Goal: Information Seeking & Learning: Check status

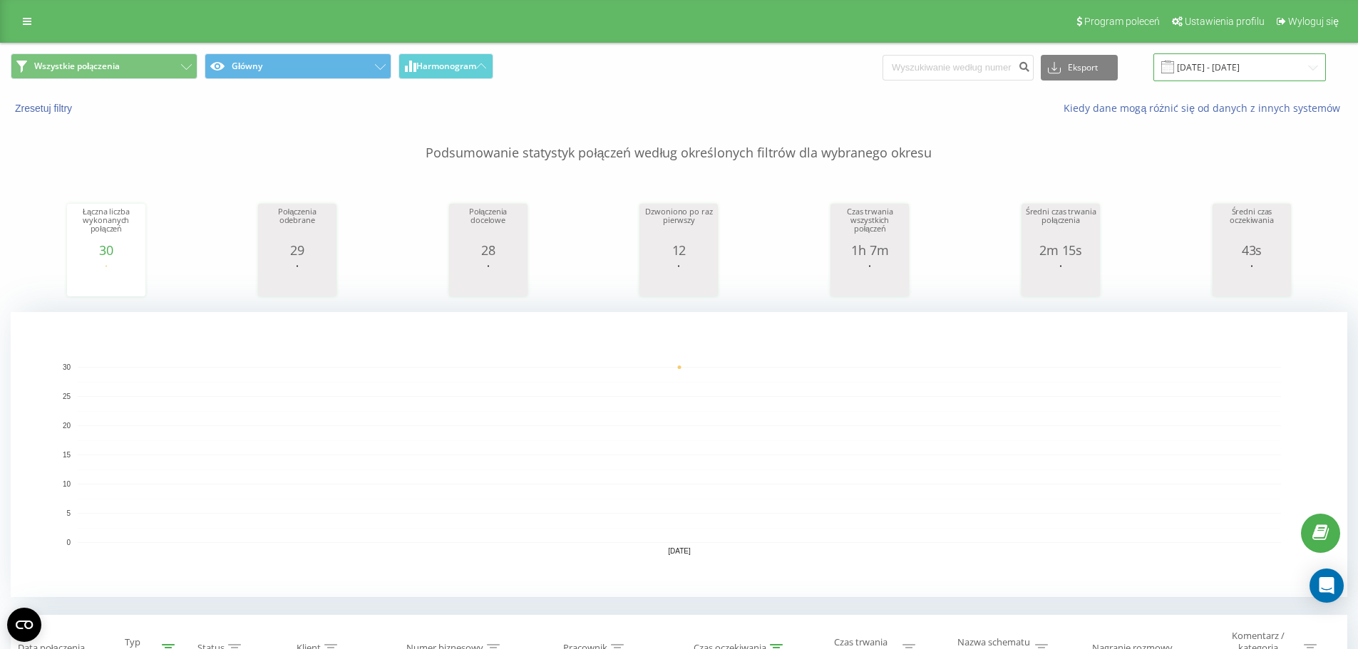
click at [1211, 59] on input "[DATE] - [DATE]" at bounding box center [1239, 67] width 172 height 28
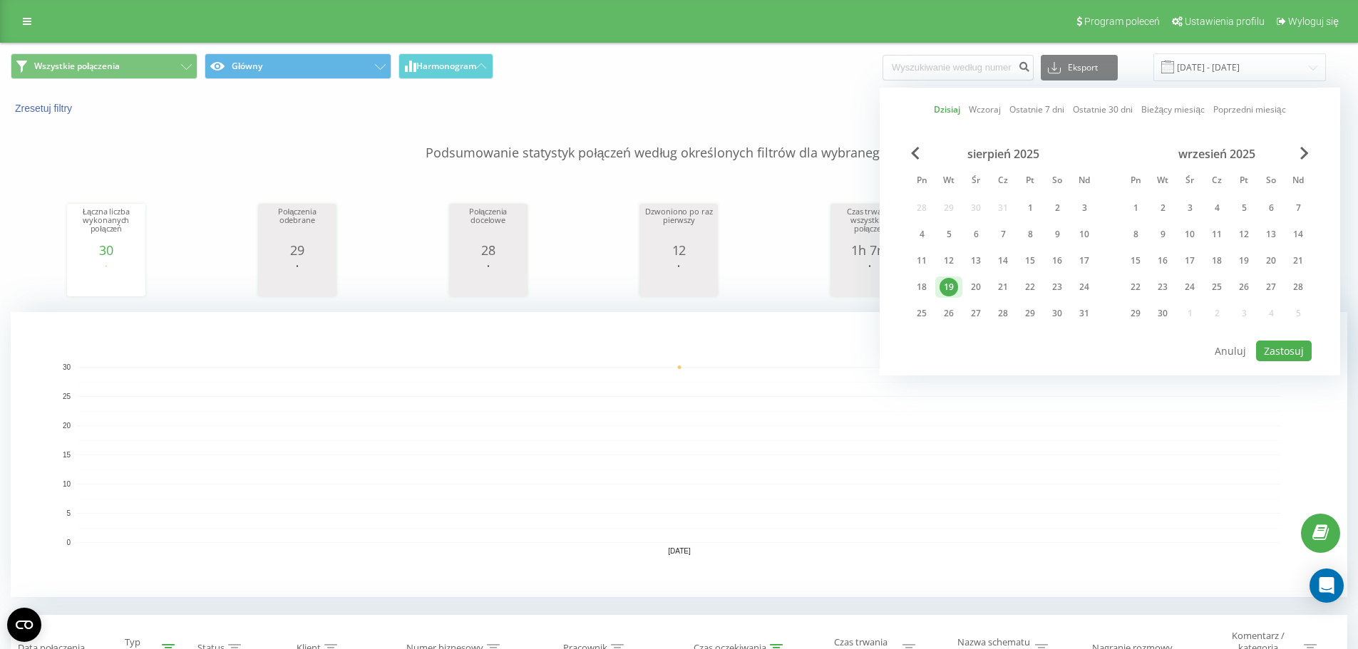
click at [936, 283] on div "19" at bounding box center [948, 287] width 27 height 21
click at [944, 284] on div "19" at bounding box center [948, 287] width 19 height 19
click at [1298, 346] on button "Zastosuj" at bounding box center [1284, 351] width 56 height 21
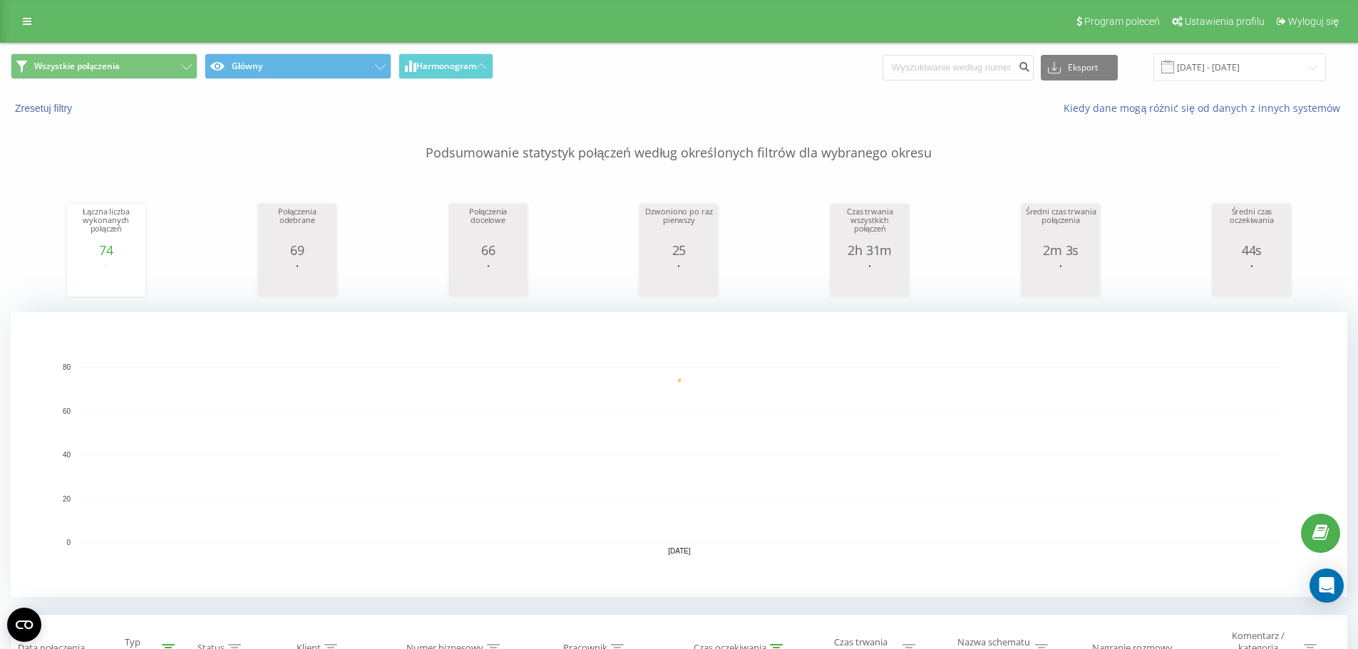
click at [22, 7] on div "Program poleceń Ustawienia profilu Wyloguj się" at bounding box center [679, 21] width 1358 height 43
click at [38, 13] on link at bounding box center [27, 21] width 26 height 20
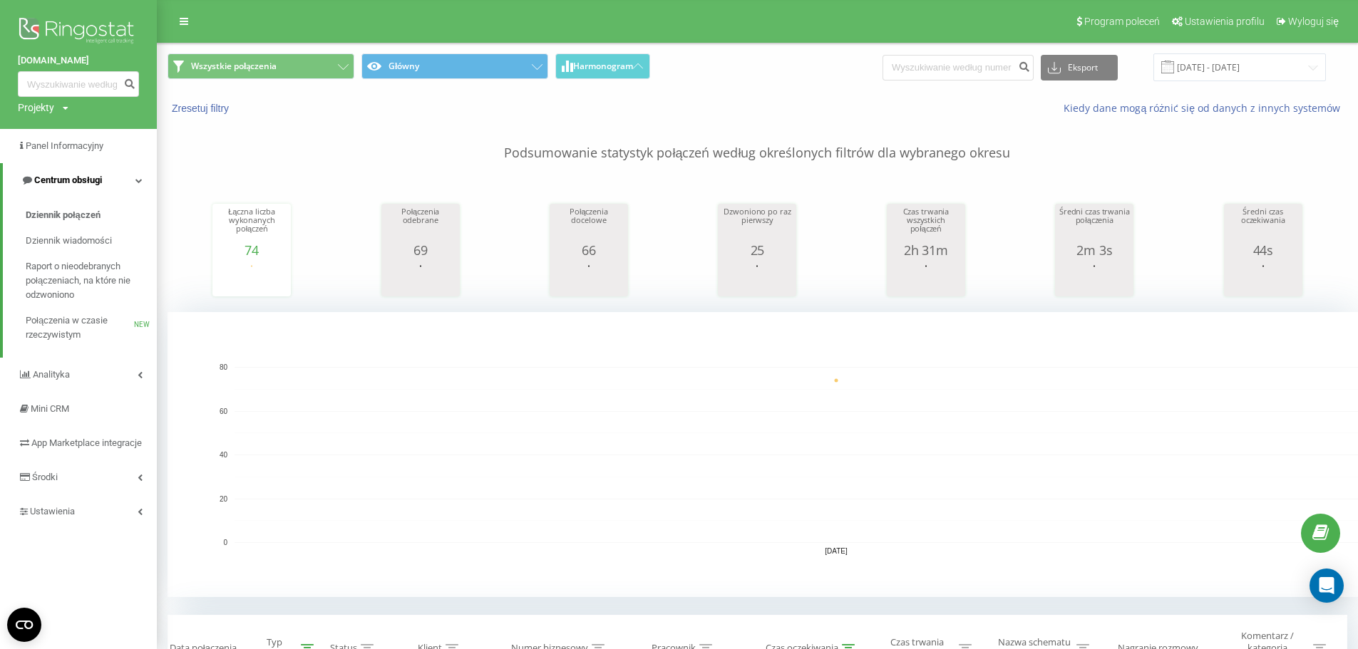
click at [105, 185] on link "Centrum obsługi" at bounding box center [80, 180] width 154 height 34
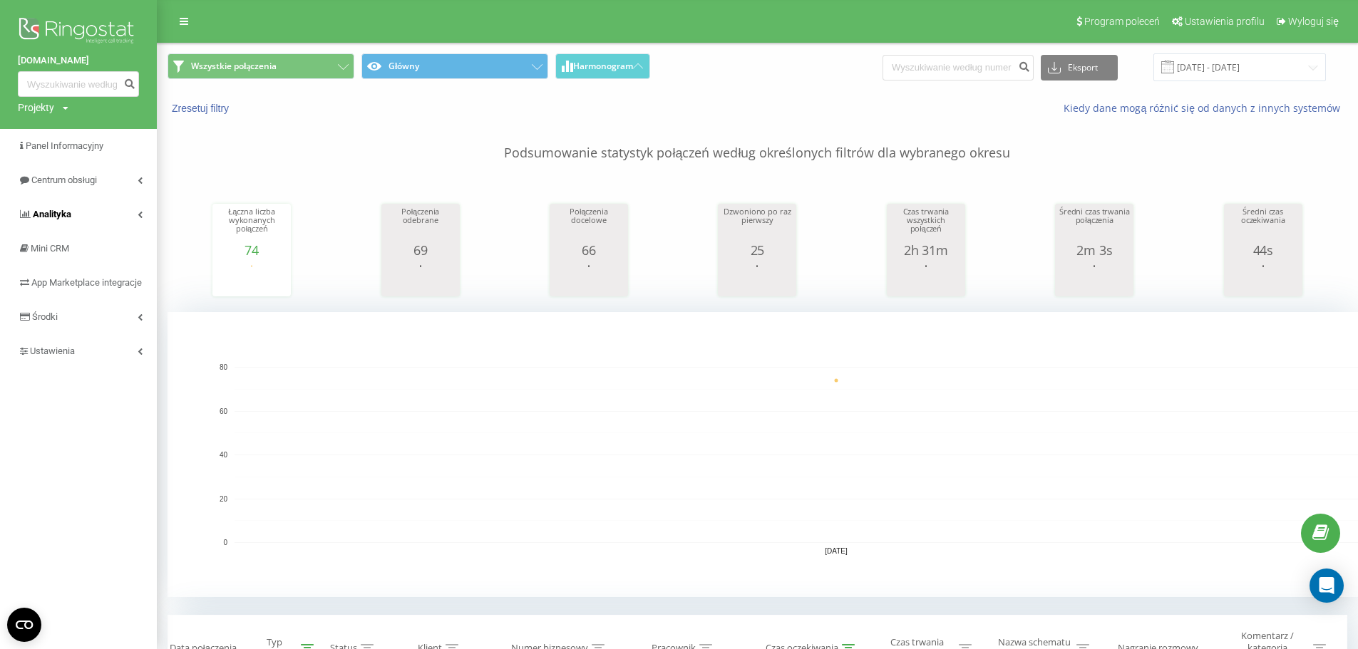
click at [106, 210] on link "Analityka" at bounding box center [78, 214] width 157 height 34
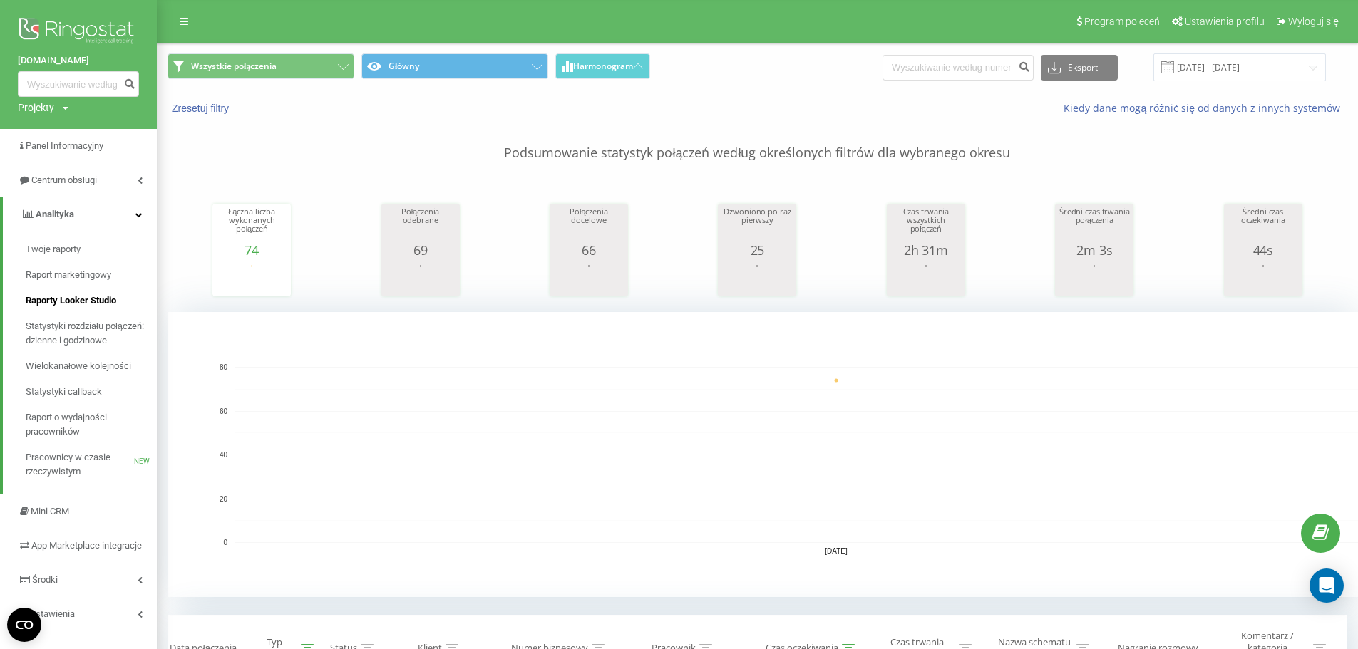
click at [90, 301] on span "Raporty Looker Studio" at bounding box center [71, 301] width 91 height 14
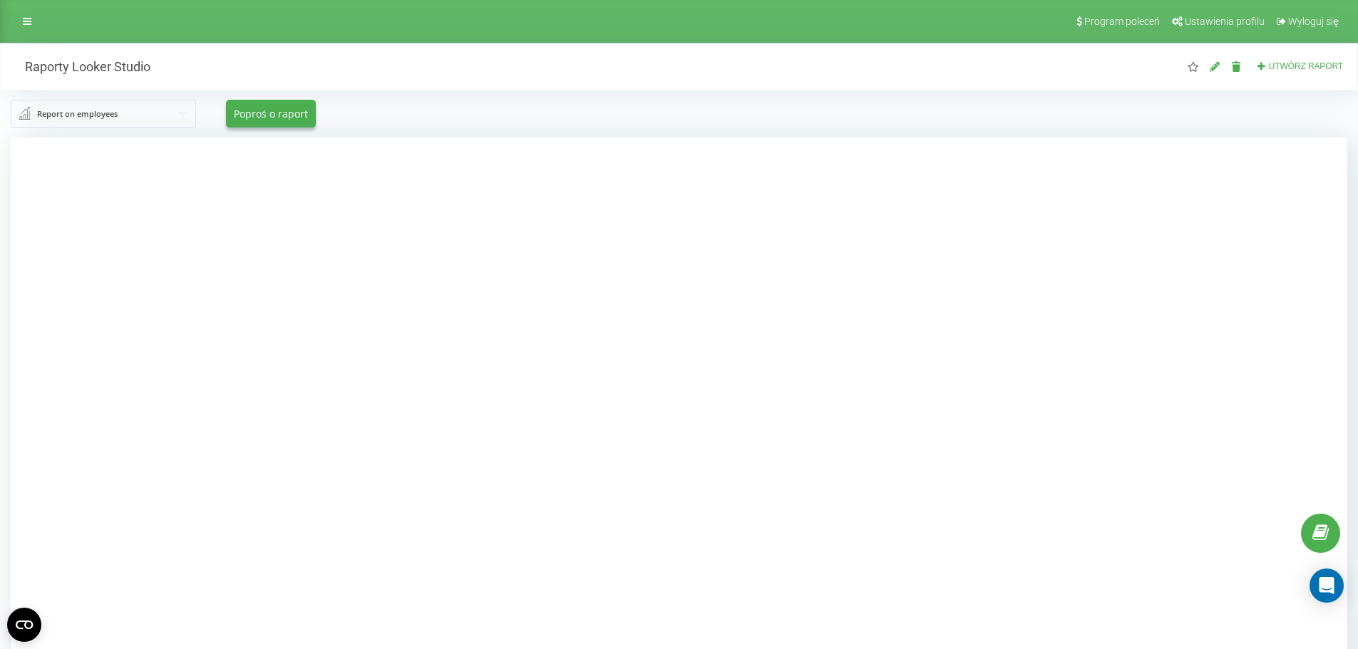
click at [42, 36] on div "Program poleceń Ustawienia profilu Wyloguj się" at bounding box center [679, 21] width 1358 height 43
click at [28, 21] on icon at bounding box center [27, 21] width 9 height 10
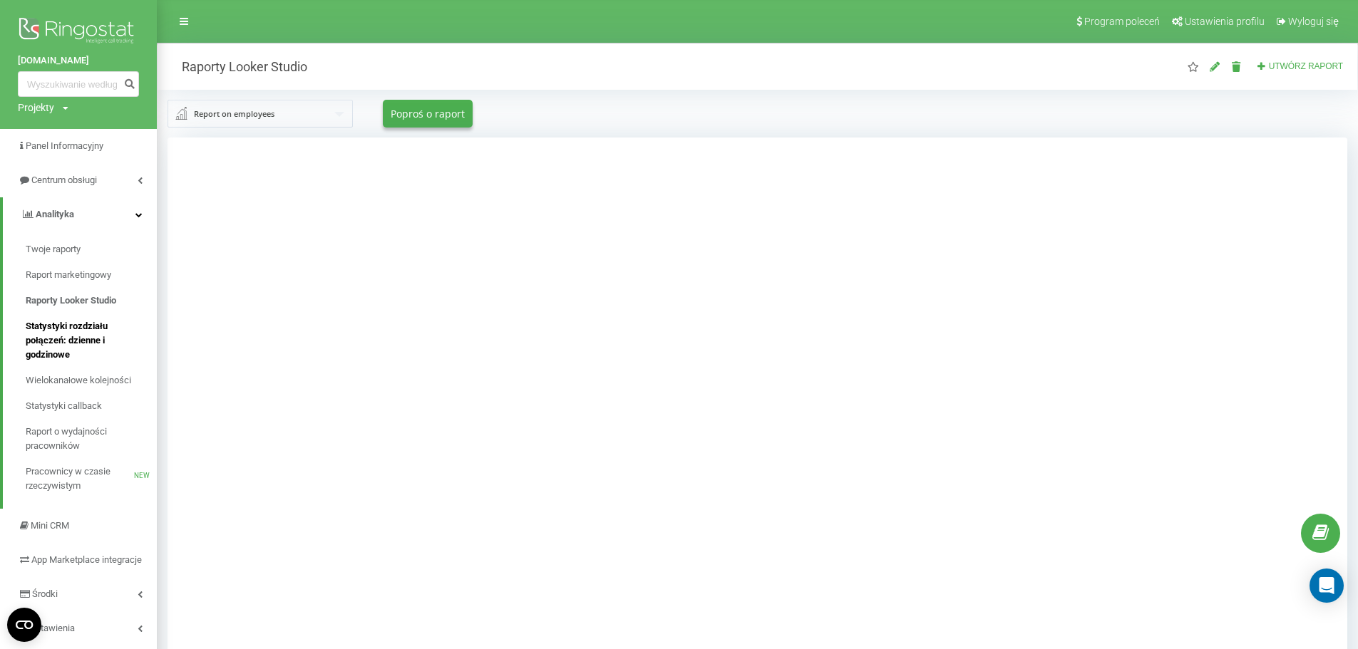
click at [101, 331] on span "Statystyki rozdziału połączeń: dzienne i godzinowe" at bounding box center [88, 340] width 124 height 43
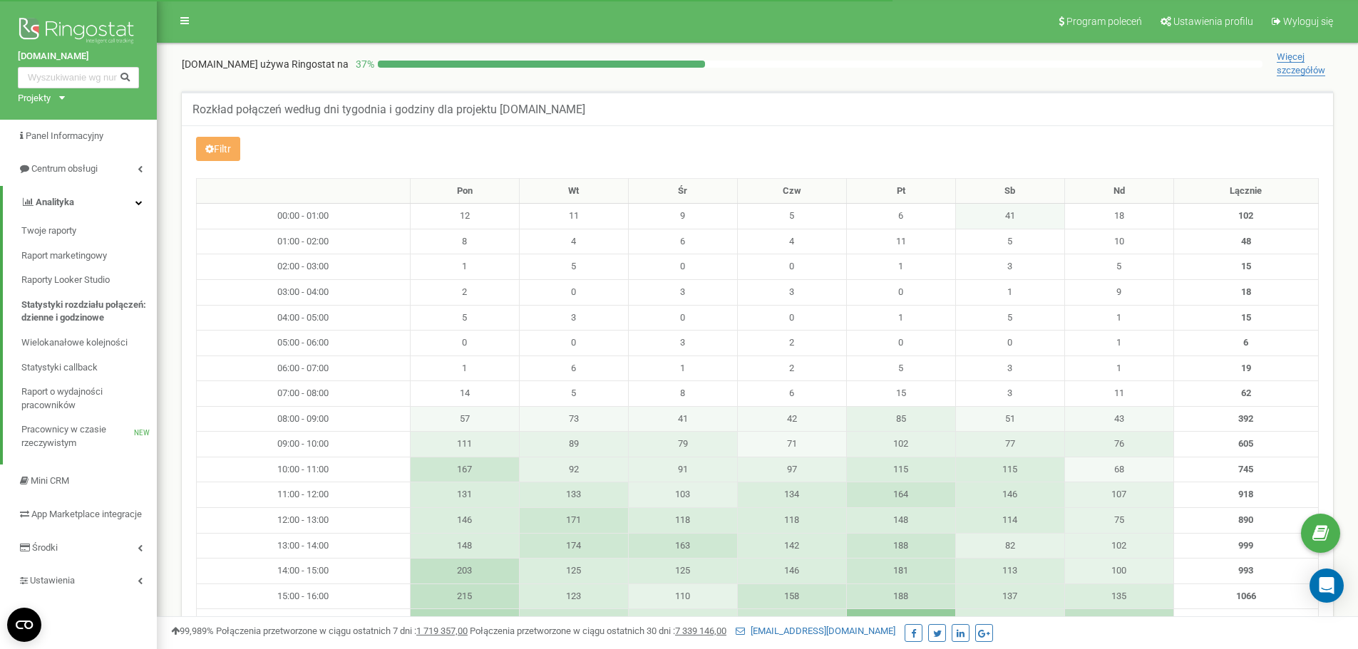
click at [183, 146] on div "Filtr Wybierz raport Celowe Callback Wychodzące Połączenia z CPC Przychodzące" at bounding box center [757, 488] width 1151 height 727
click at [209, 146] on icon at bounding box center [209, 149] width 9 height 10
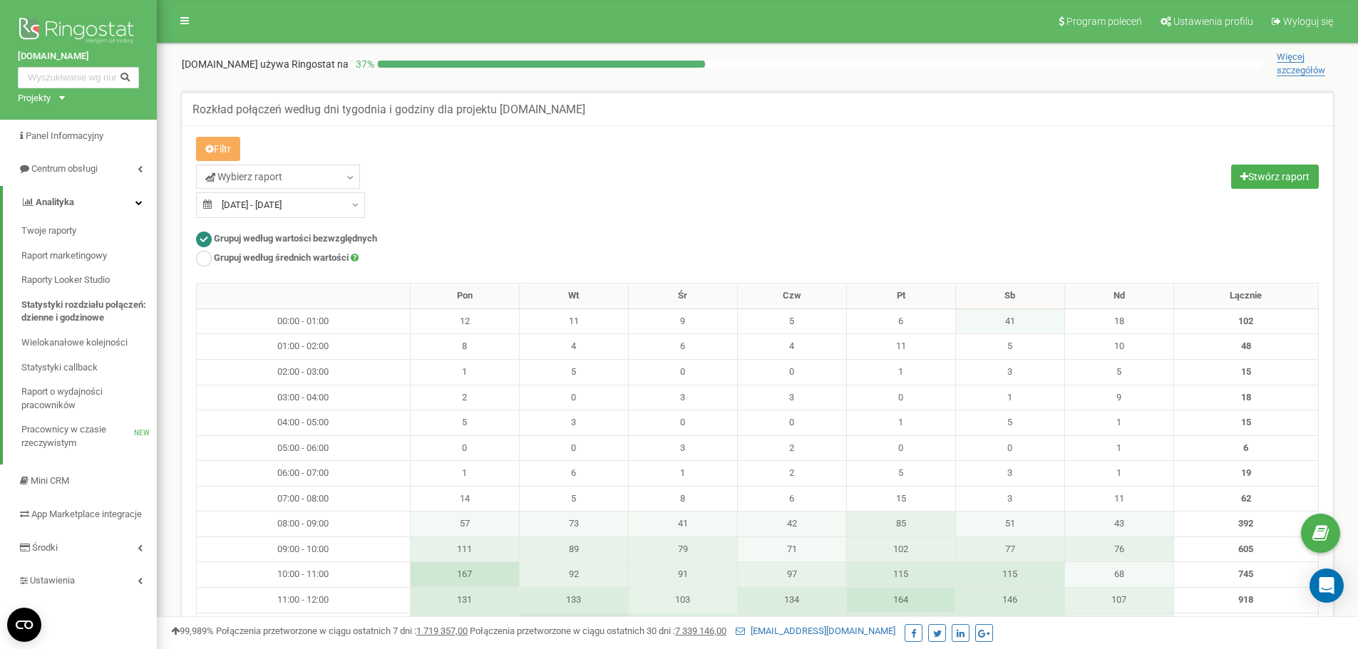
type input "20.07.2025"
type input "19.08.2025"
click at [264, 205] on input "20.07.2025 - 19.08.2025" at bounding box center [280, 205] width 169 height 26
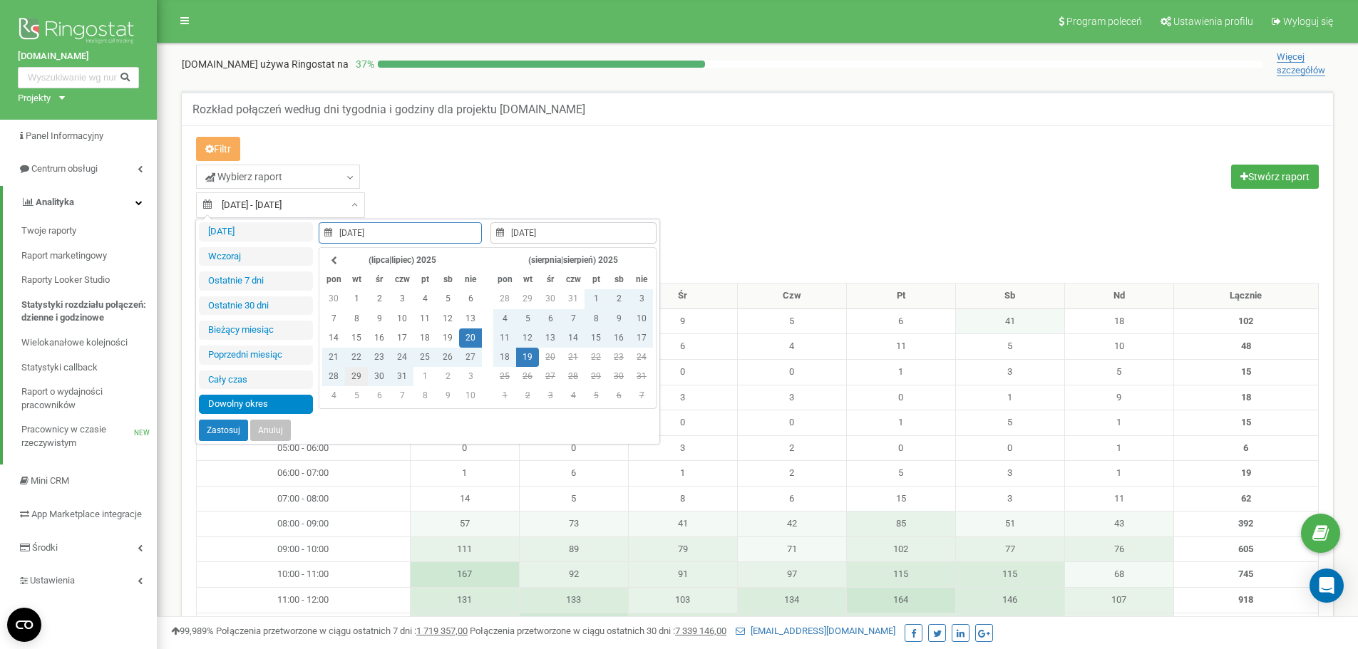
type input "18.08.2025"
type input "20.07.2025"
type input "19.08.2025"
type input "07.07.2025"
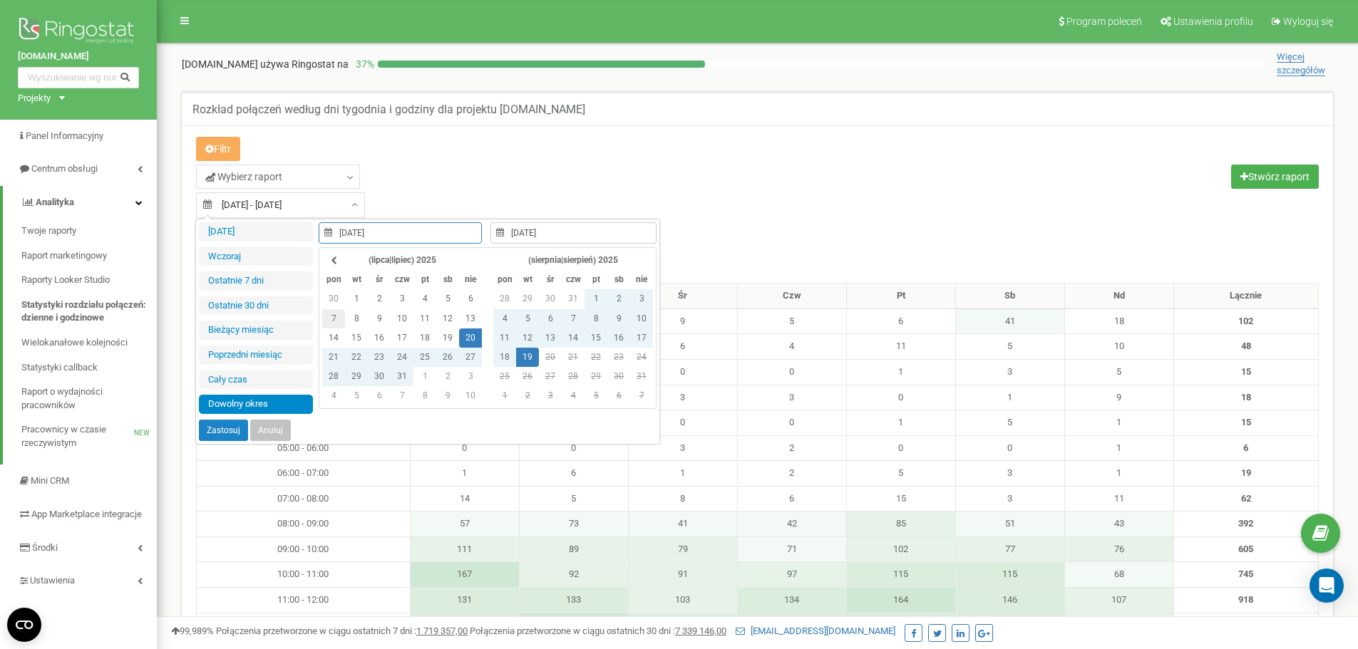
click at [330, 321] on td "7" at bounding box center [333, 318] width 23 height 19
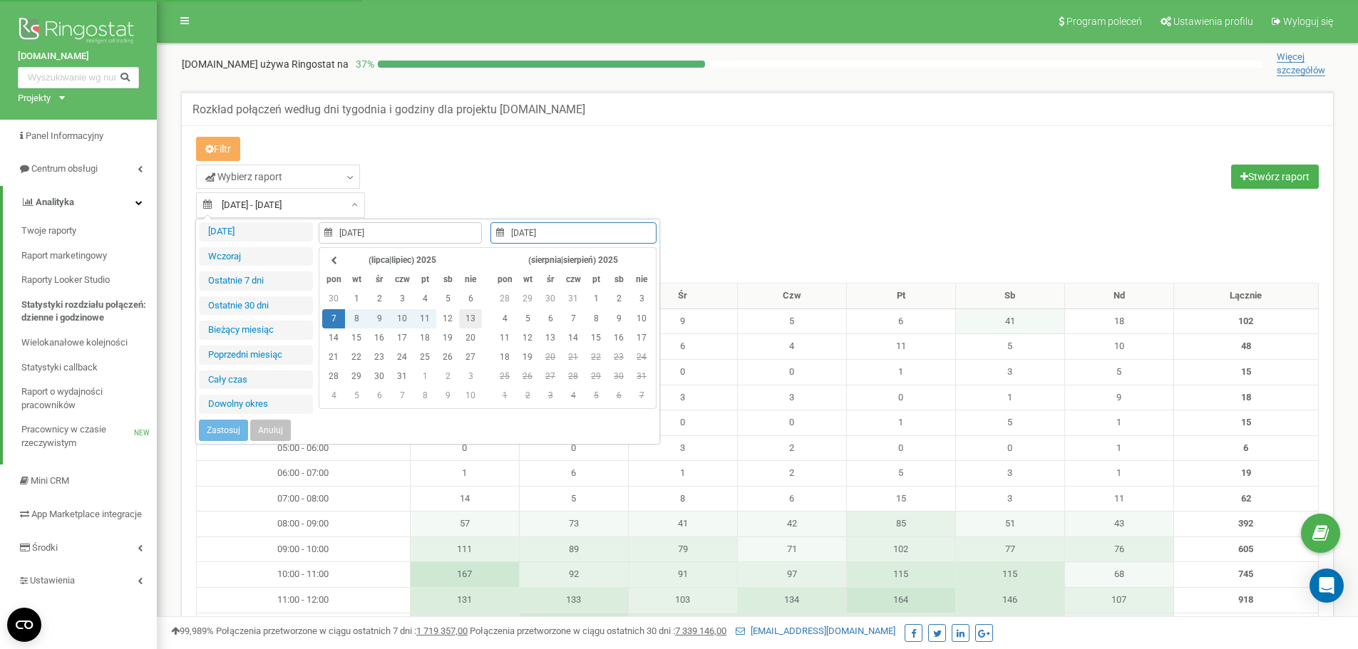
type input "13.07.2025"
click at [468, 318] on td "13" at bounding box center [470, 318] width 23 height 19
type input "07.07.2025"
click at [222, 424] on button "Zastosuj" at bounding box center [223, 430] width 49 height 21
type input "07.07.2025 - 13.07.2025"
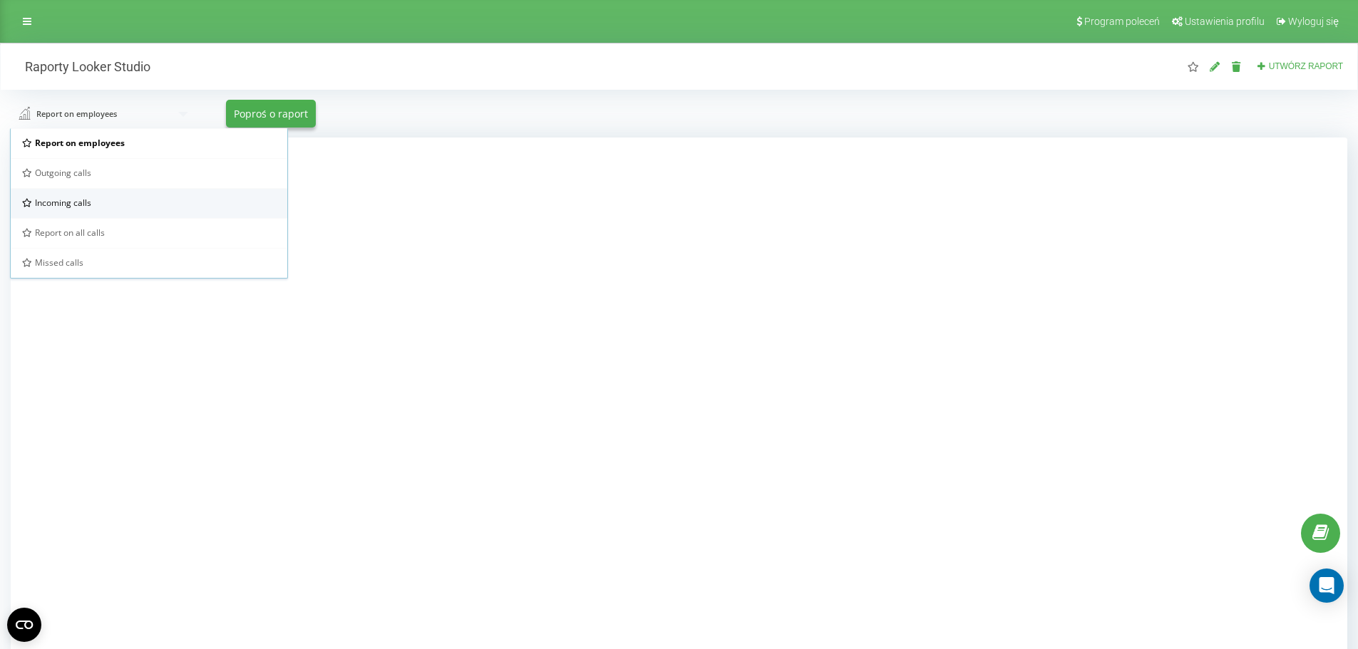
click at [144, 207] on div "Incoming calls" at bounding box center [149, 203] width 254 height 12
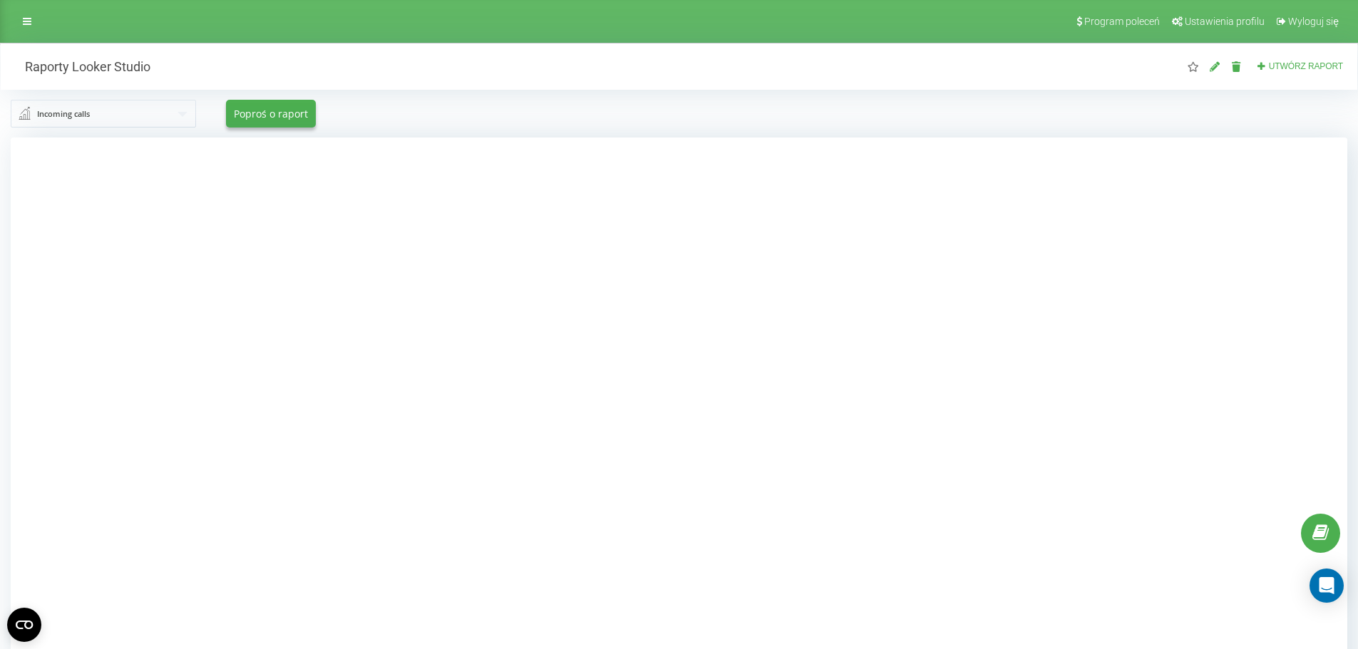
click at [37, 32] on div "Program poleceń Ustawienia profilu Wyloguj się" at bounding box center [679, 21] width 1358 height 43
click at [31, 26] on link at bounding box center [27, 21] width 26 height 20
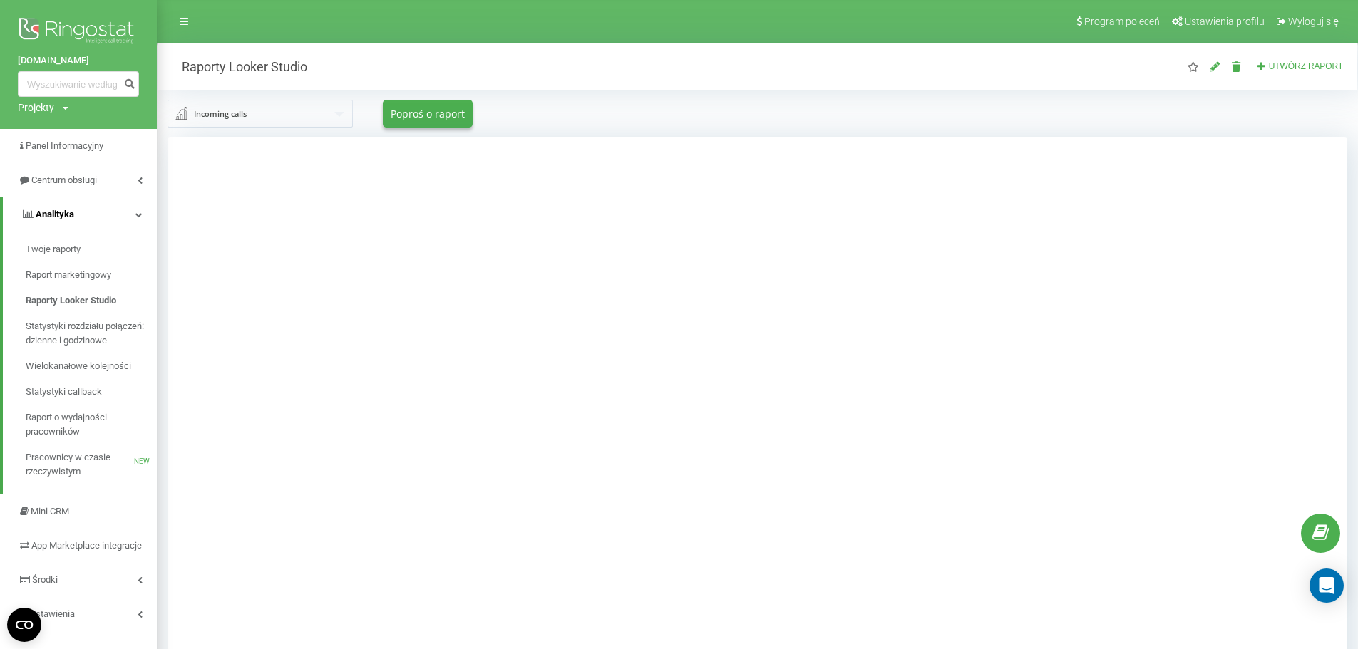
click at [139, 218] on icon at bounding box center [138, 214] width 7 height 7
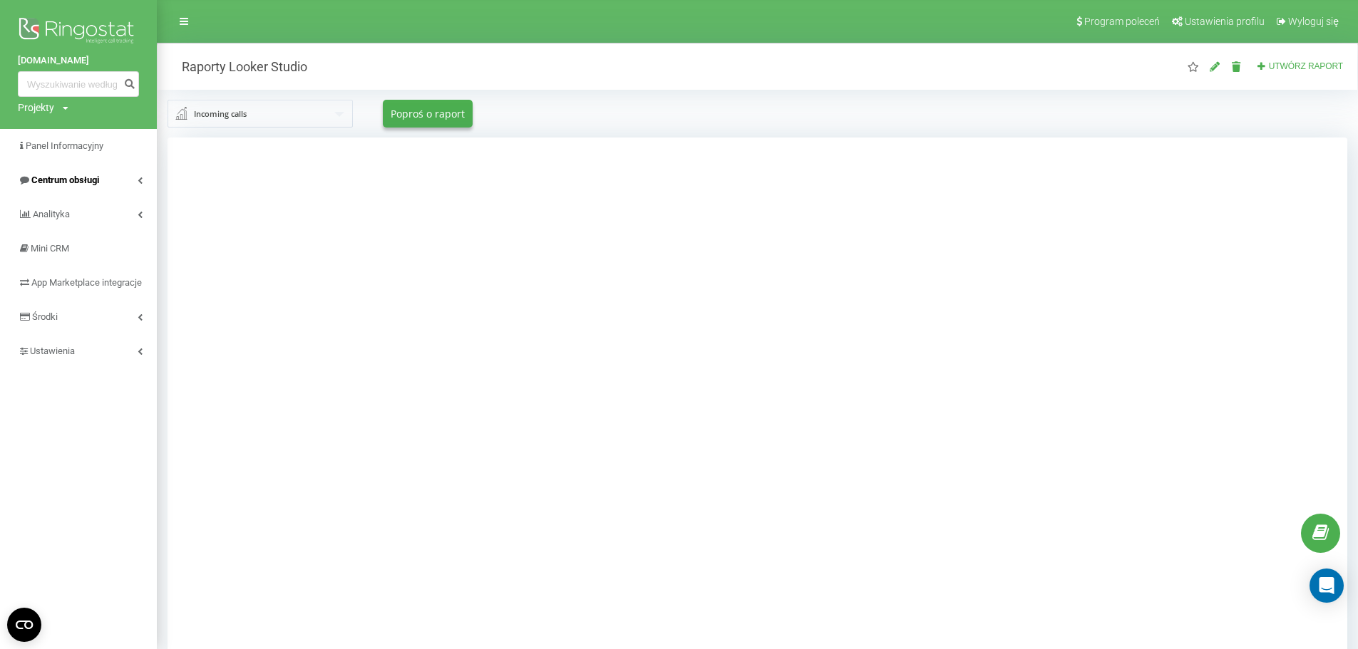
click at [124, 178] on link "Centrum obsługi" at bounding box center [78, 180] width 157 height 34
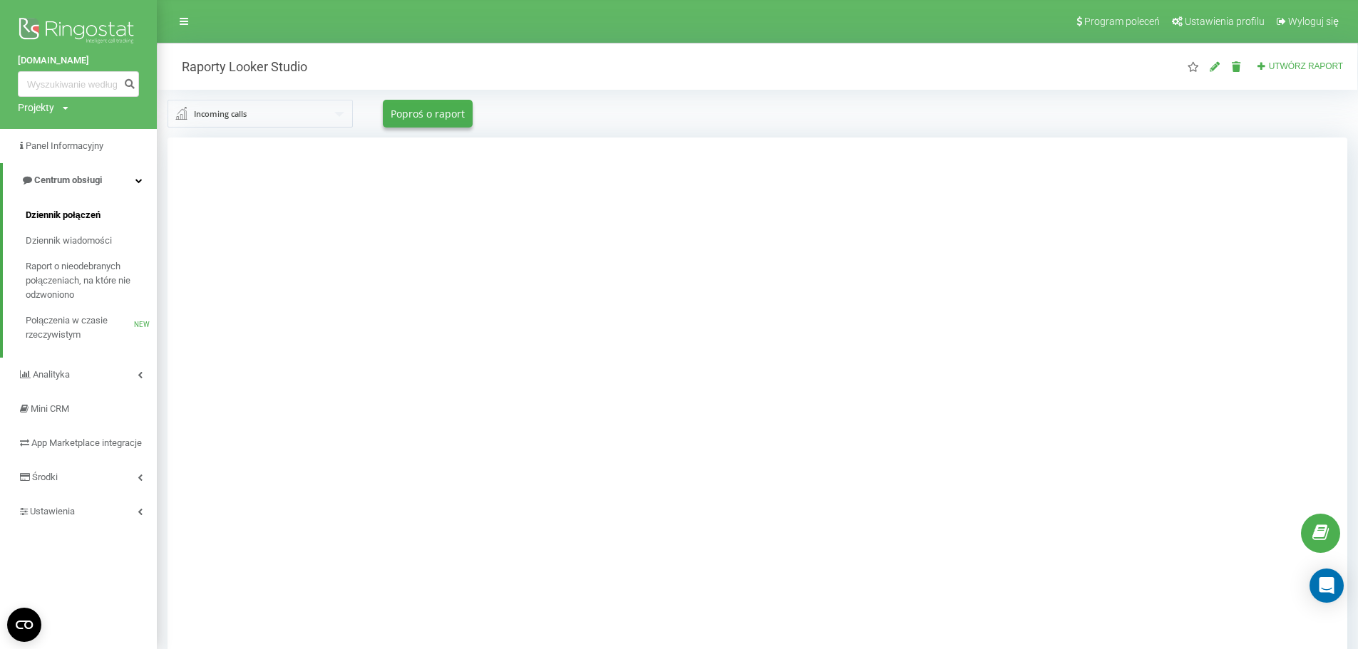
click at [71, 216] on span "Dziennik połączeń" at bounding box center [63, 215] width 75 height 14
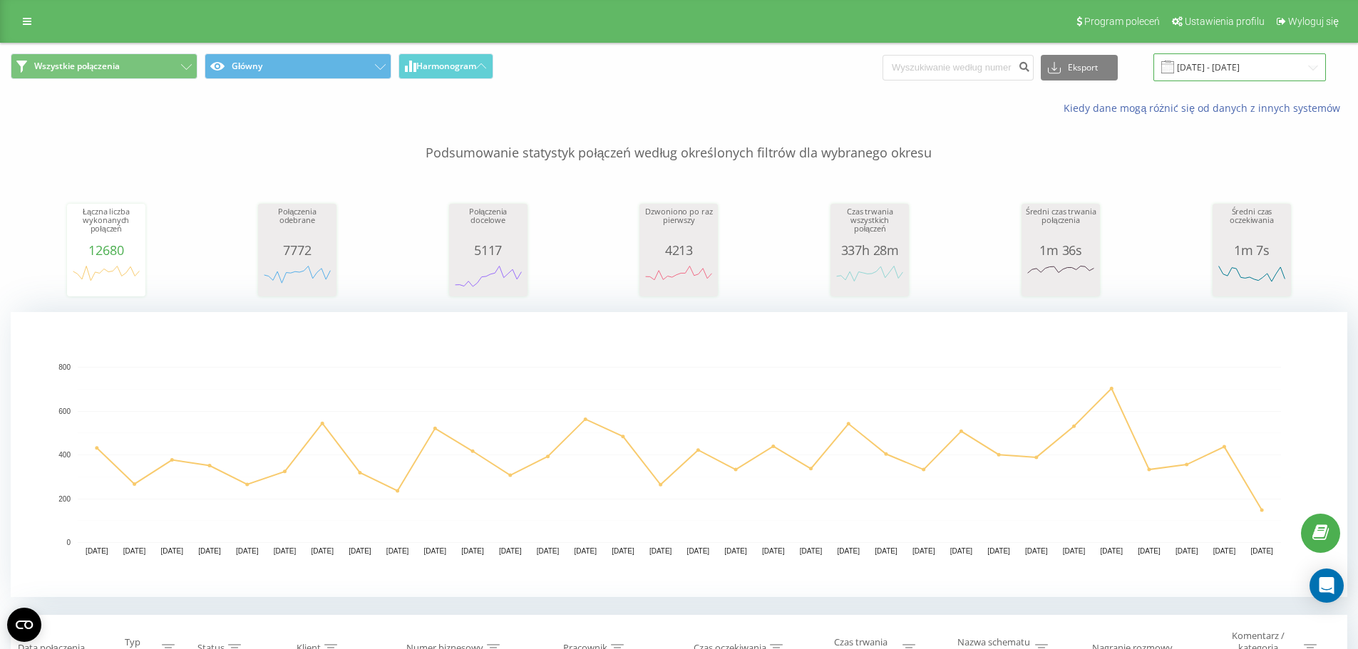
click at [1202, 72] on input "[DATE] - [DATE]" at bounding box center [1239, 67] width 172 height 28
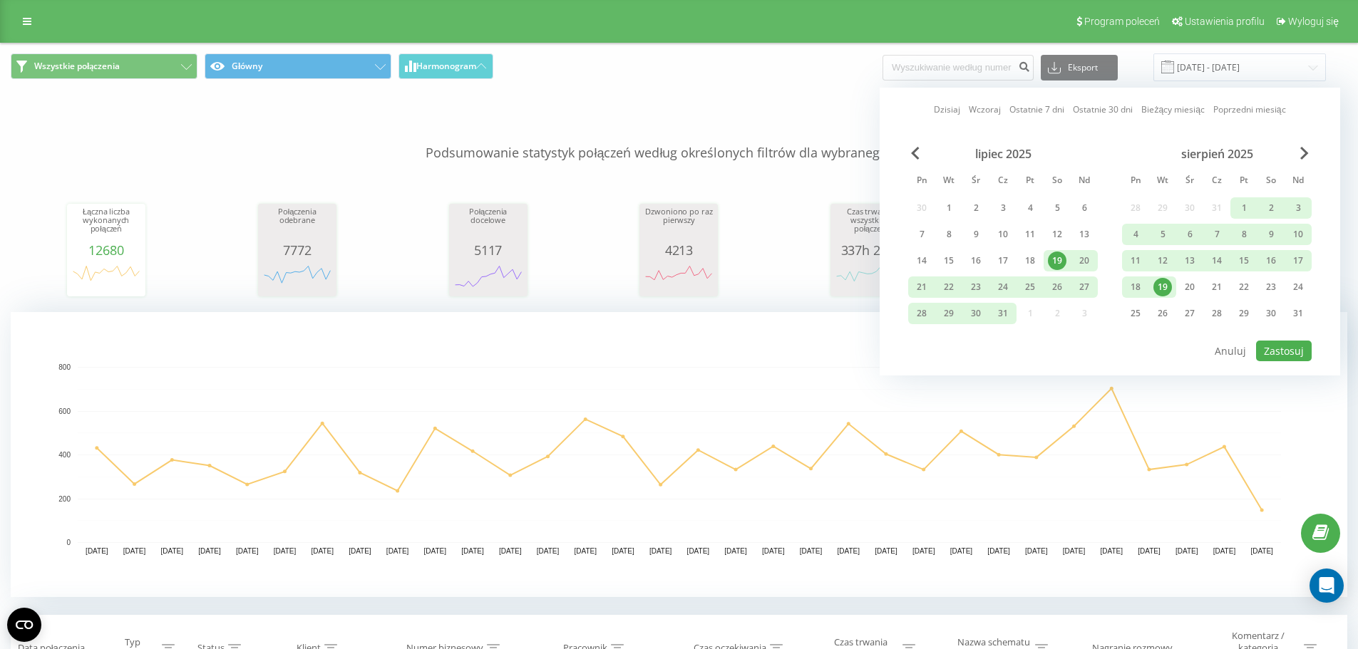
click at [1168, 287] on div "19" at bounding box center [1162, 287] width 19 height 19
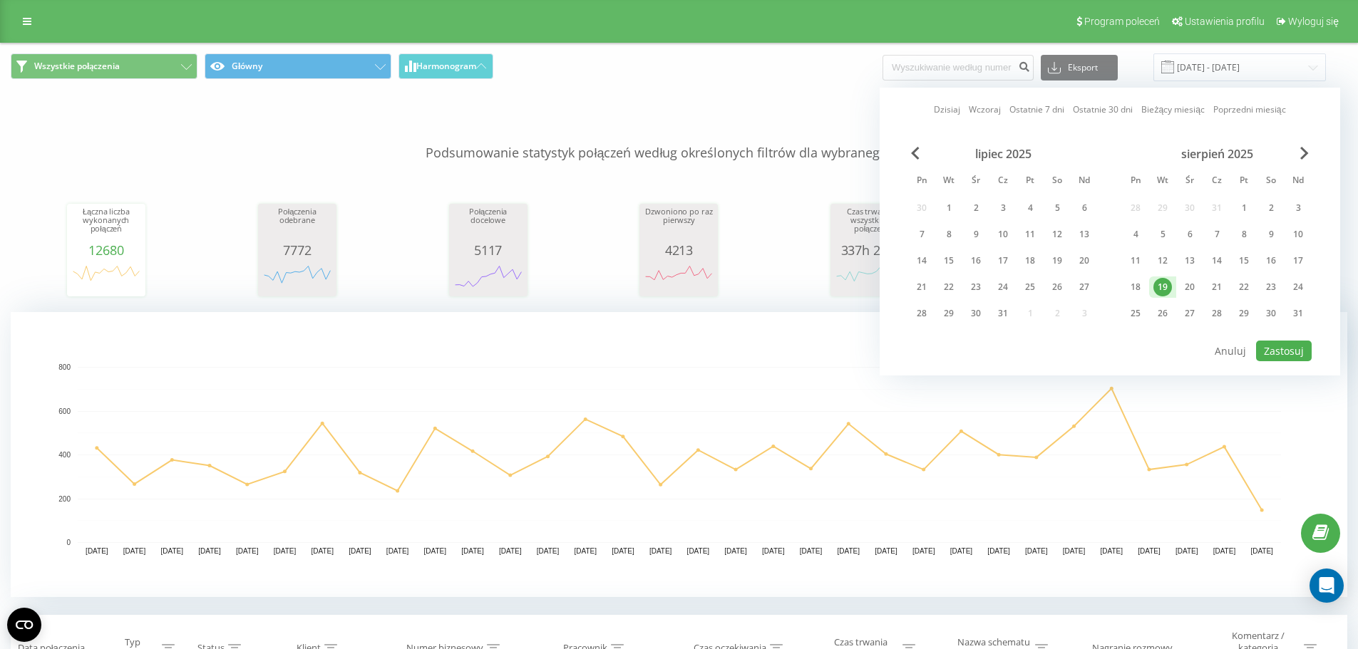
click at [1168, 287] on div "19" at bounding box center [1162, 287] width 19 height 19
click at [1287, 344] on button "Zastosuj" at bounding box center [1284, 351] width 56 height 21
type input "[DATE] - [DATE]"
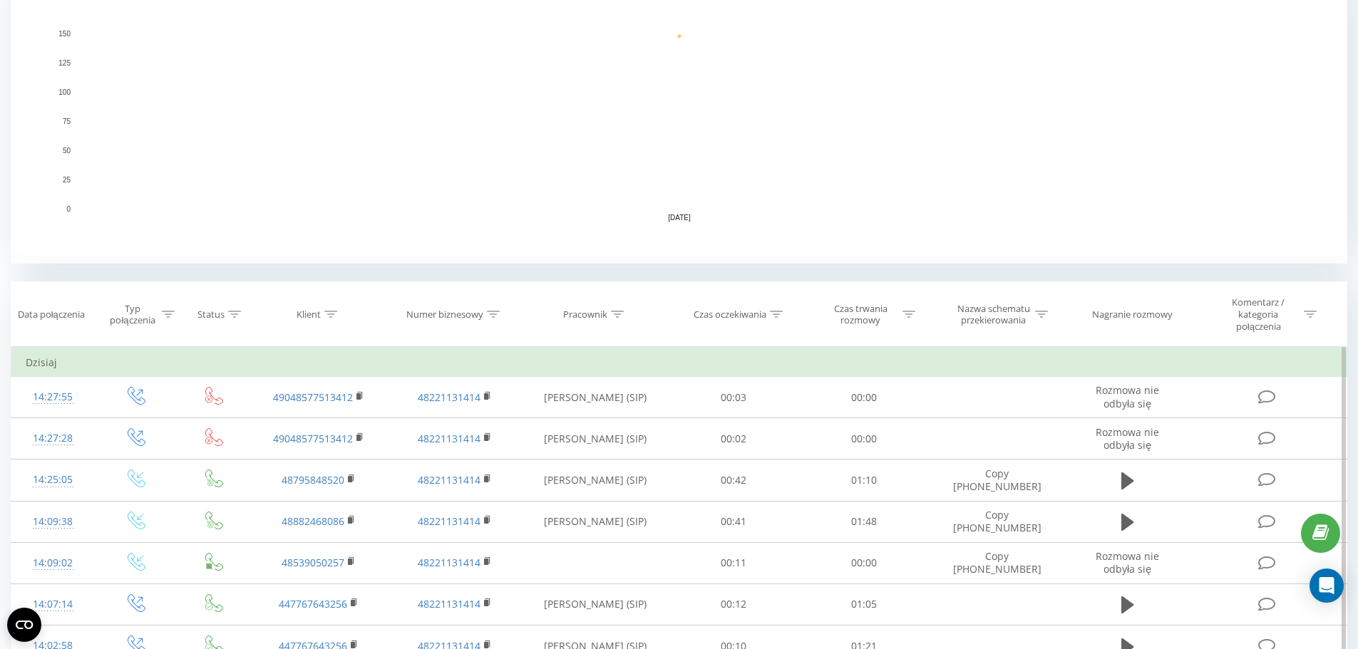
scroll to position [356, 0]
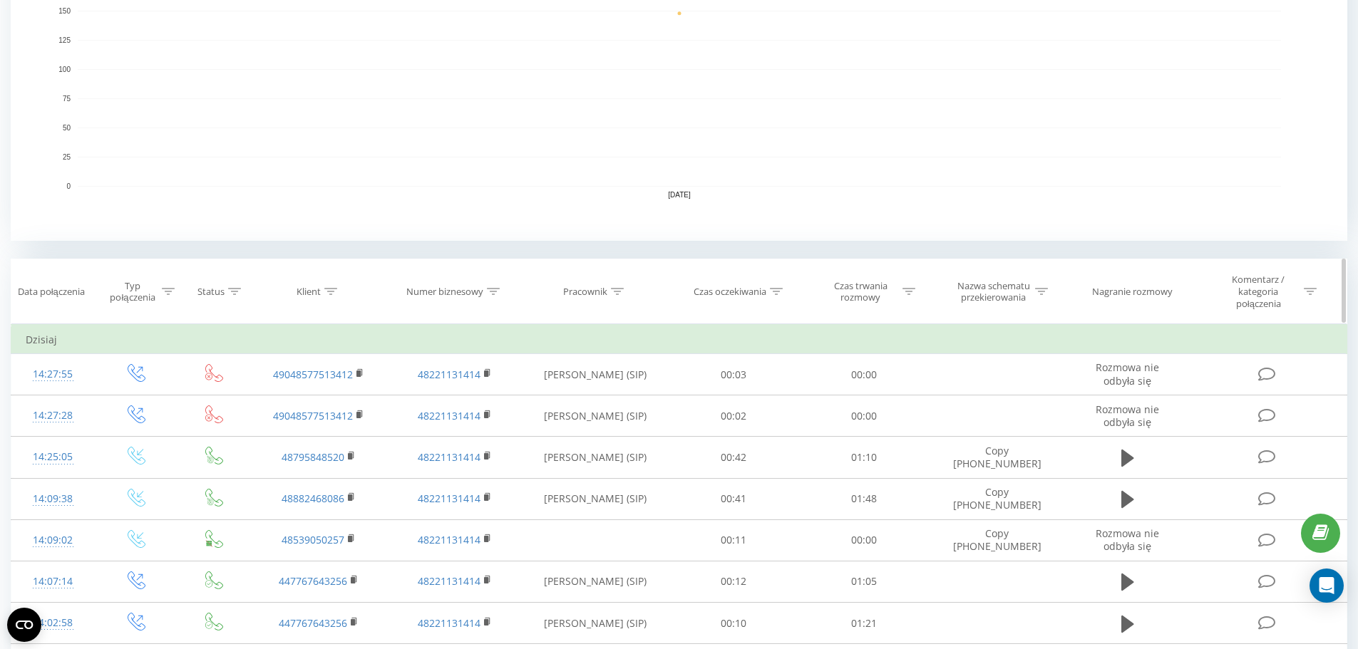
click at [170, 292] on icon at bounding box center [168, 291] width 13 height 7
click at [151, 401] on div "Wprowadź wartość" at bounding box center [128, 401] width 101 height 11
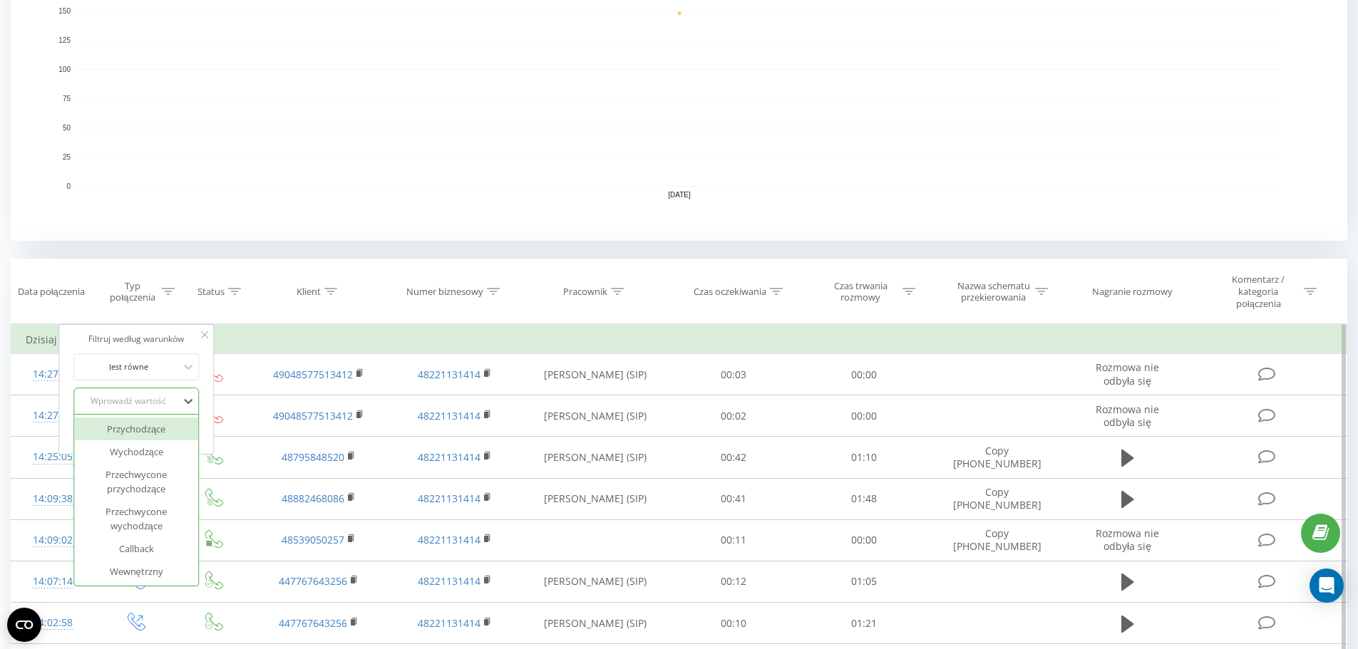
click at [145, 437] on div "Przychodzące" at bounding box center [136, 429] width 124 height 23
click at [163, 429] on span "OK" at bounding box center [167, 430] width 40 height 22
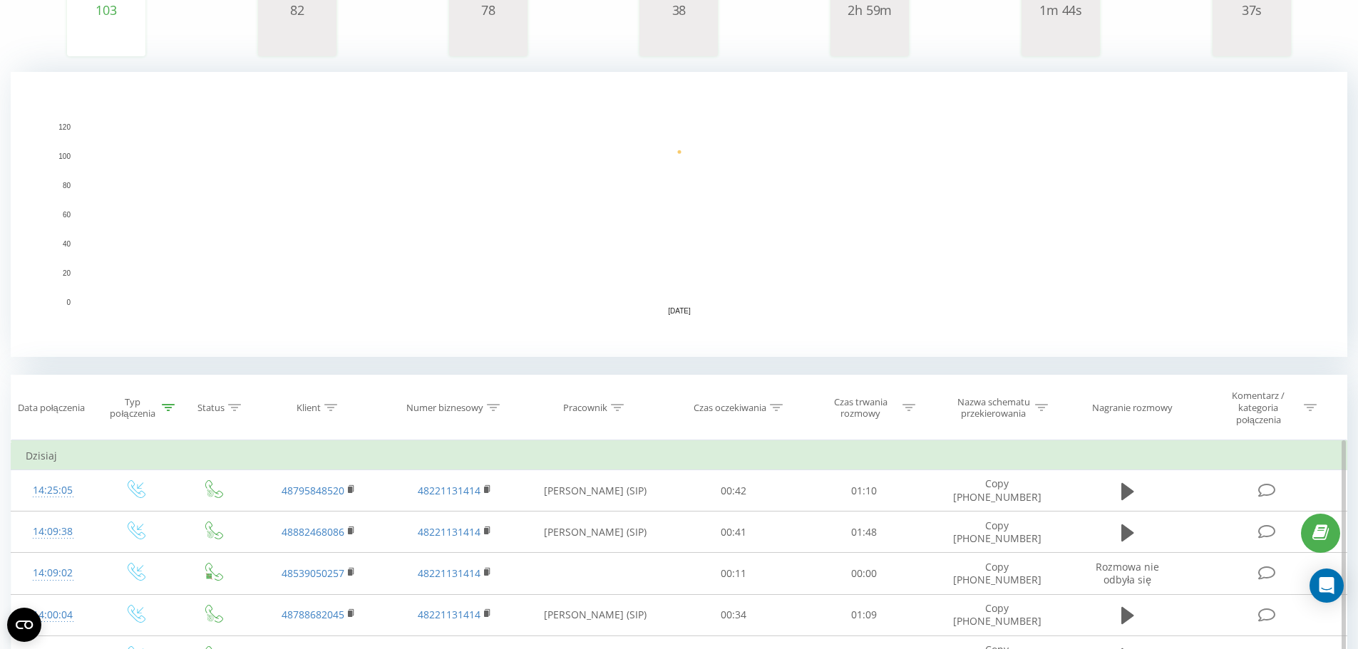
scroll to position [285, 0]
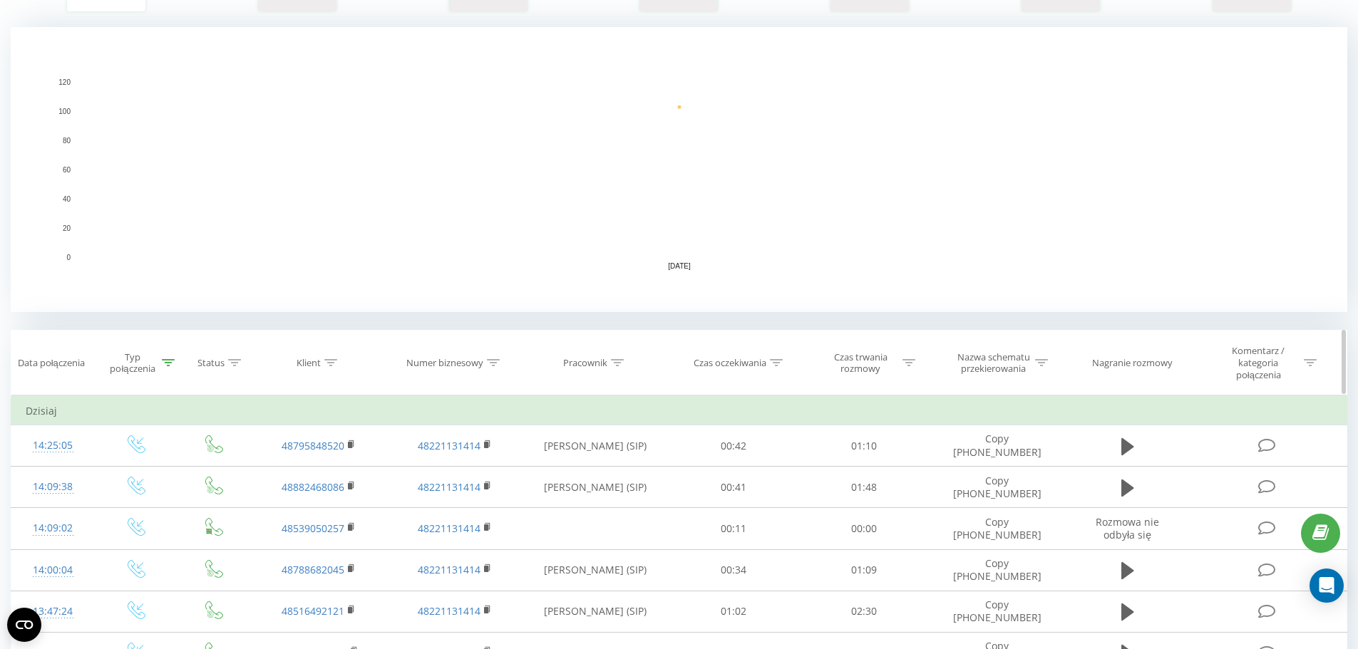
click at [788, 366] on div "Czas oczekiwania" at bounding box center [734, 363] width 130 height 12
click at [760, 435] on div at bounding box center [725, 438] width 101 height 14
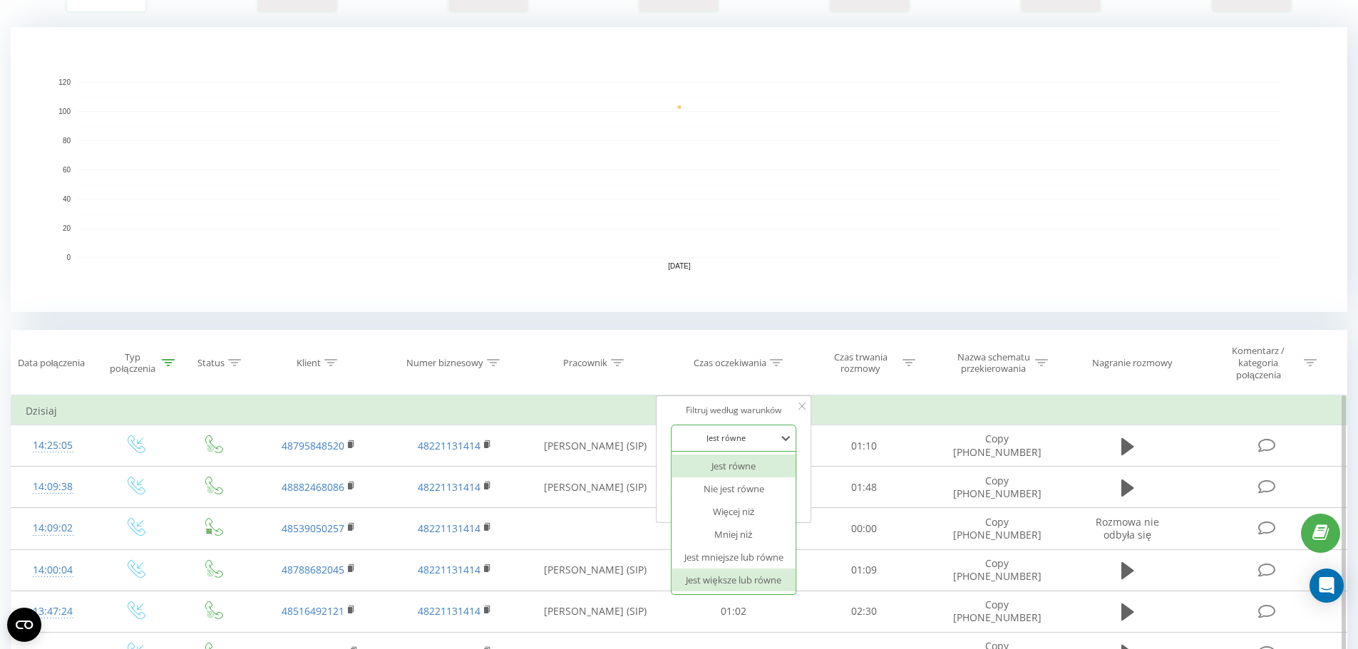
click at [761, 584] on div "Jest większe lub równe" at bounding box center [733, 580] width 124 height 23
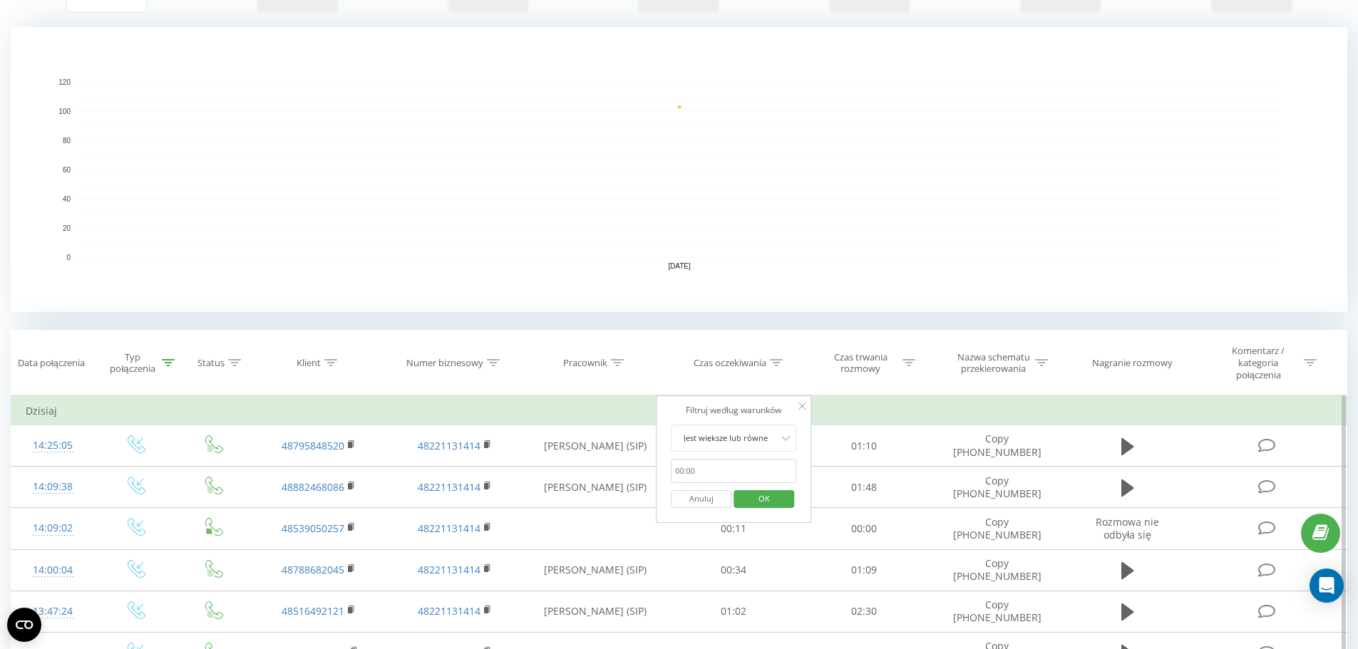
click at [721, 464] on input "text" at bounding box center [733, 471] width 125 height 25
type input "00:29"
click at [765, 500] on span "OK" at bounding box center [764, 499] width 40 height 22
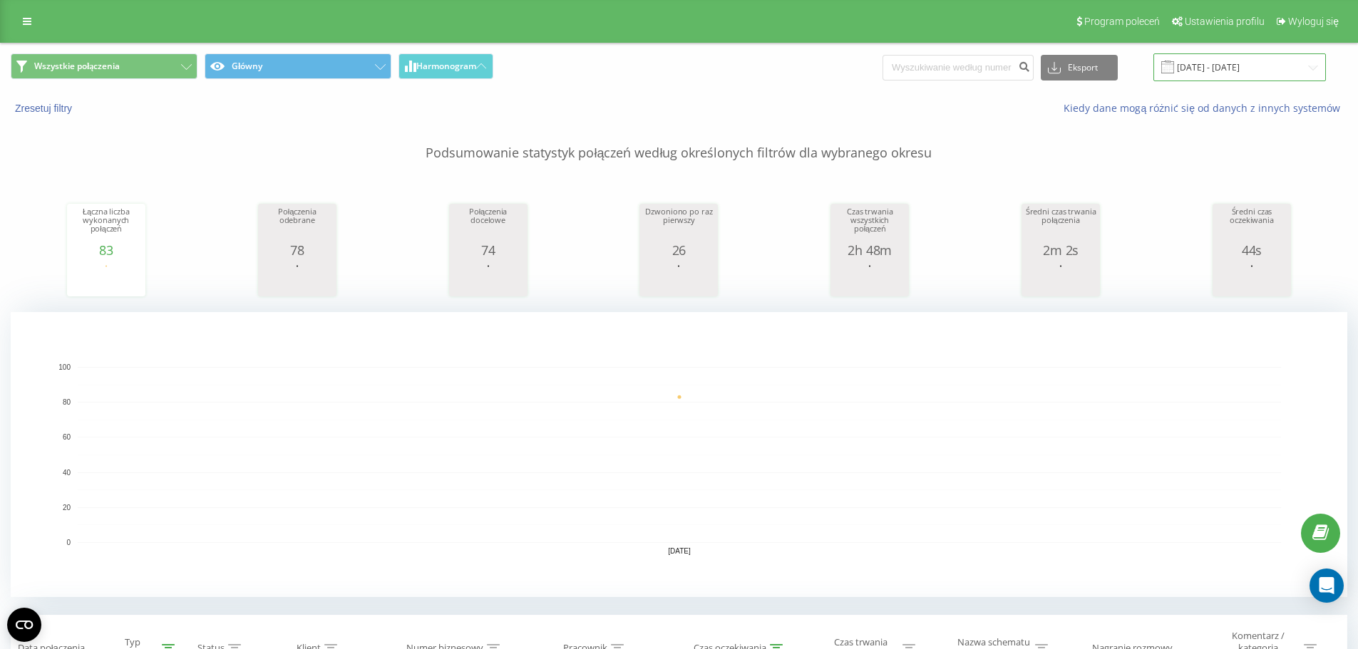
click at [1220, 76] on input "[DATE] - [DATE]" at bounding box center [1239, 67] width 172 height 28
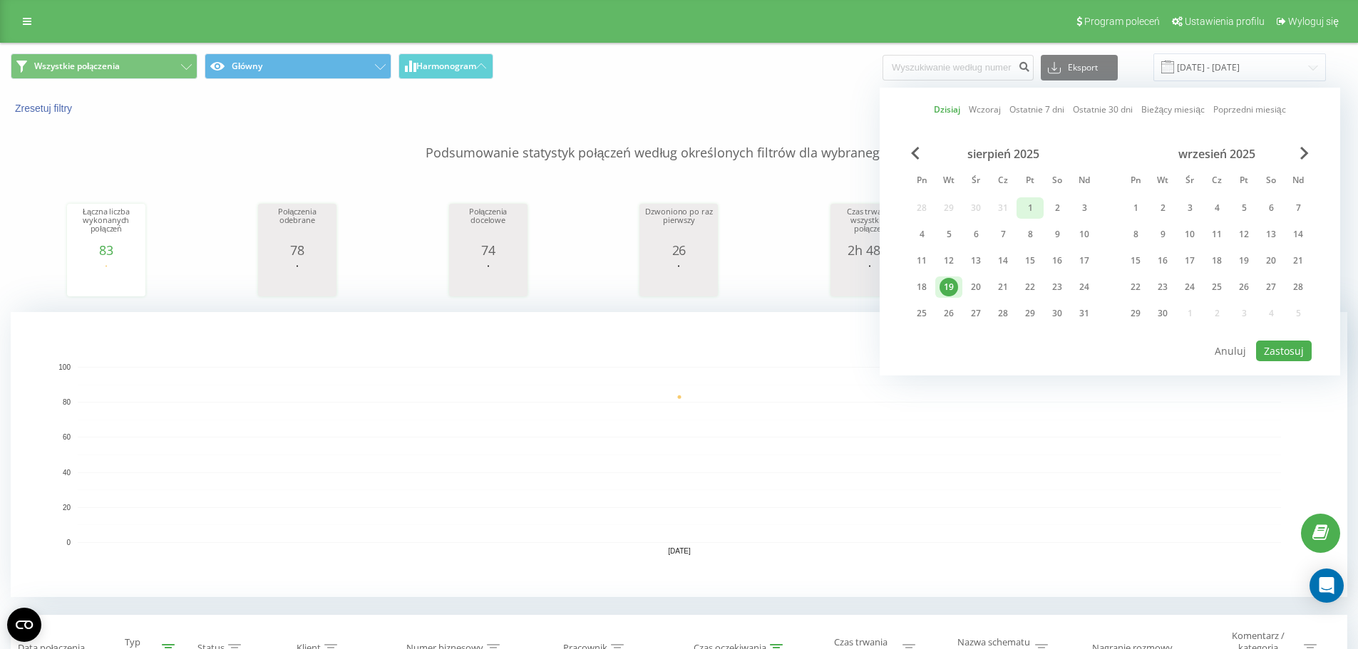
click at [1019, 205] on div "1" at bounding box center [1029, 207] width 27 height 21
click at [951, 287] on div "19" at bounding box center [948, 287] width 19 height 19
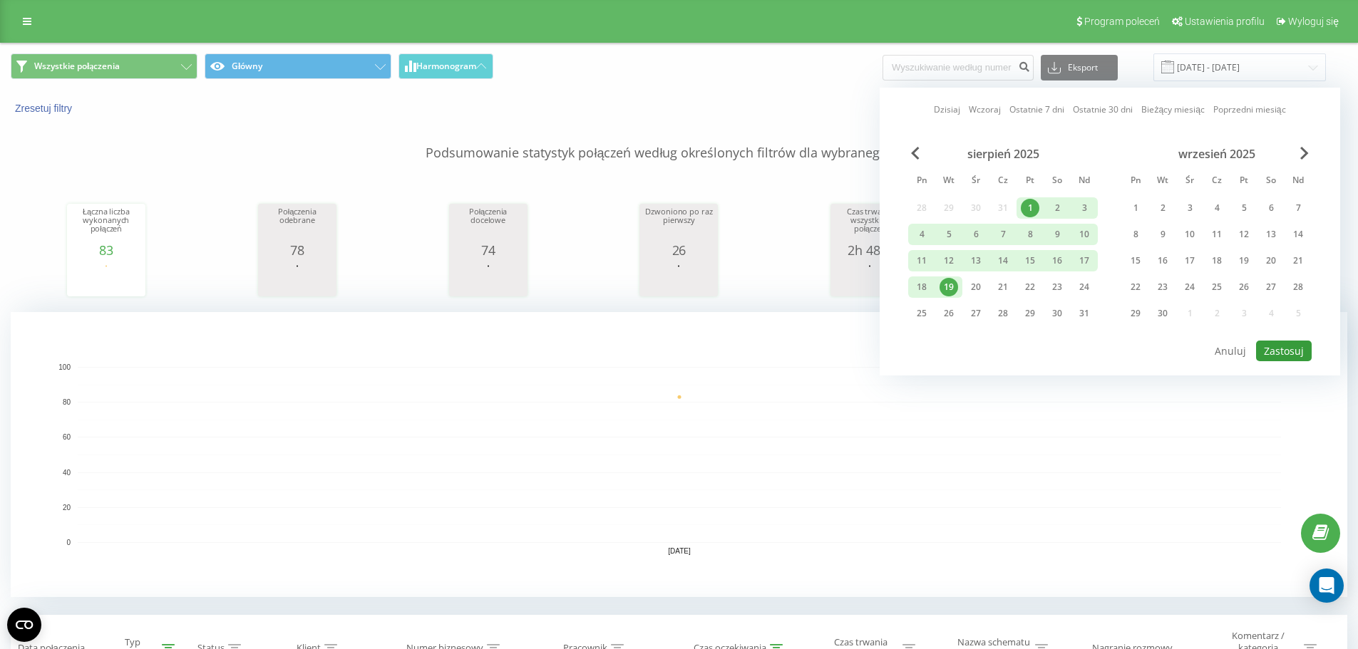
click at [1263, 344] on button "Zastosuj" at bounding box center [1284, 351] width 56 height 21
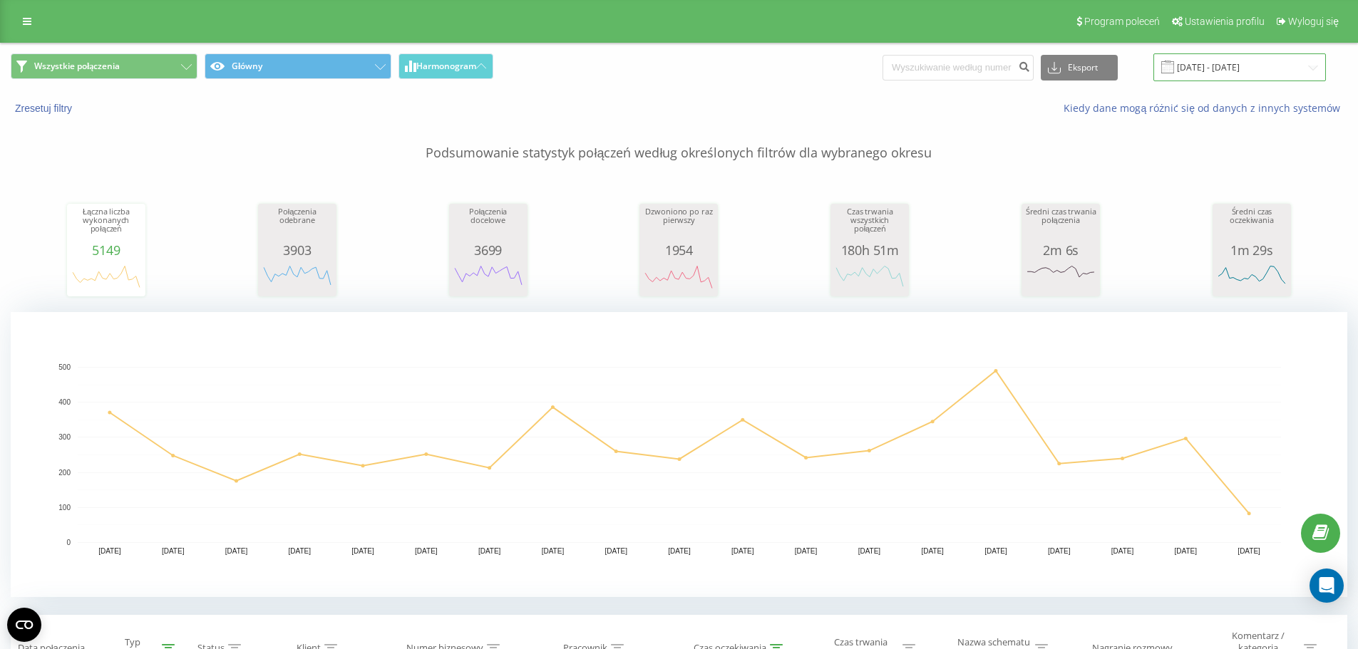
click at [1202, 73] on input "[DATE] - [DATE]" at bounding box center [1239, 67] width 172 height 28
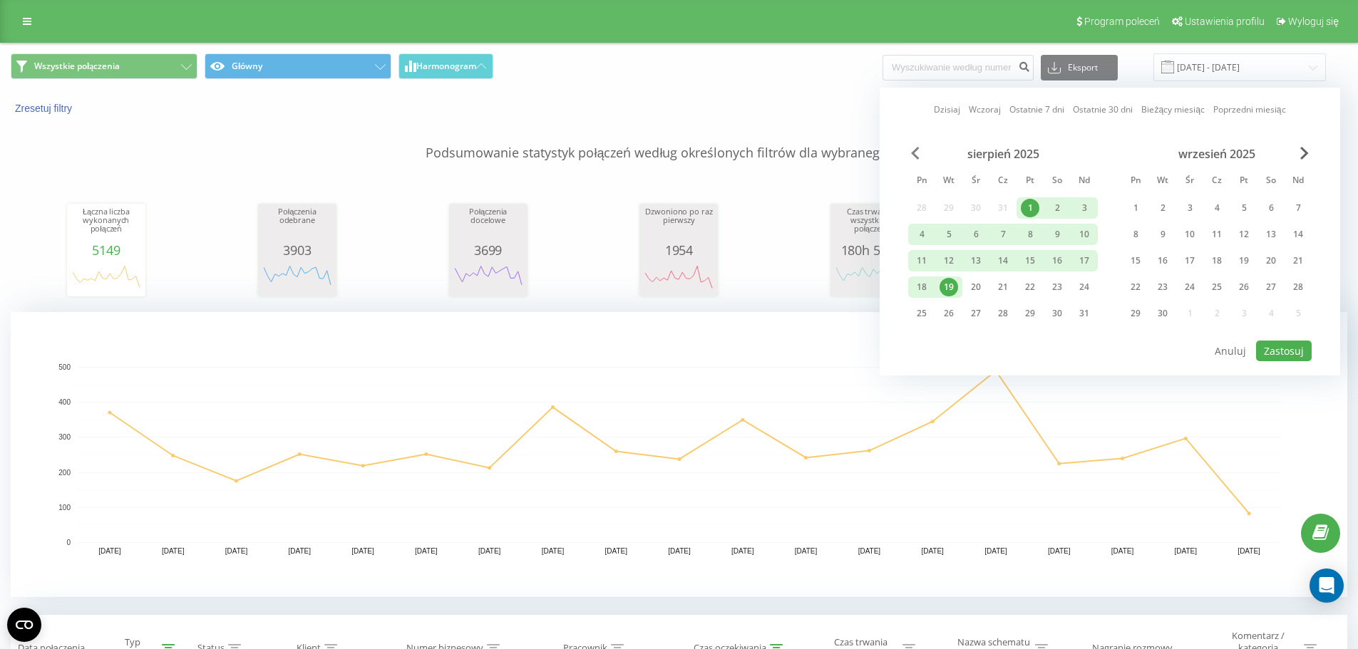
click at [914, 153] on span "Previous Month" at bounding box center [915, 153] width 9 height 13
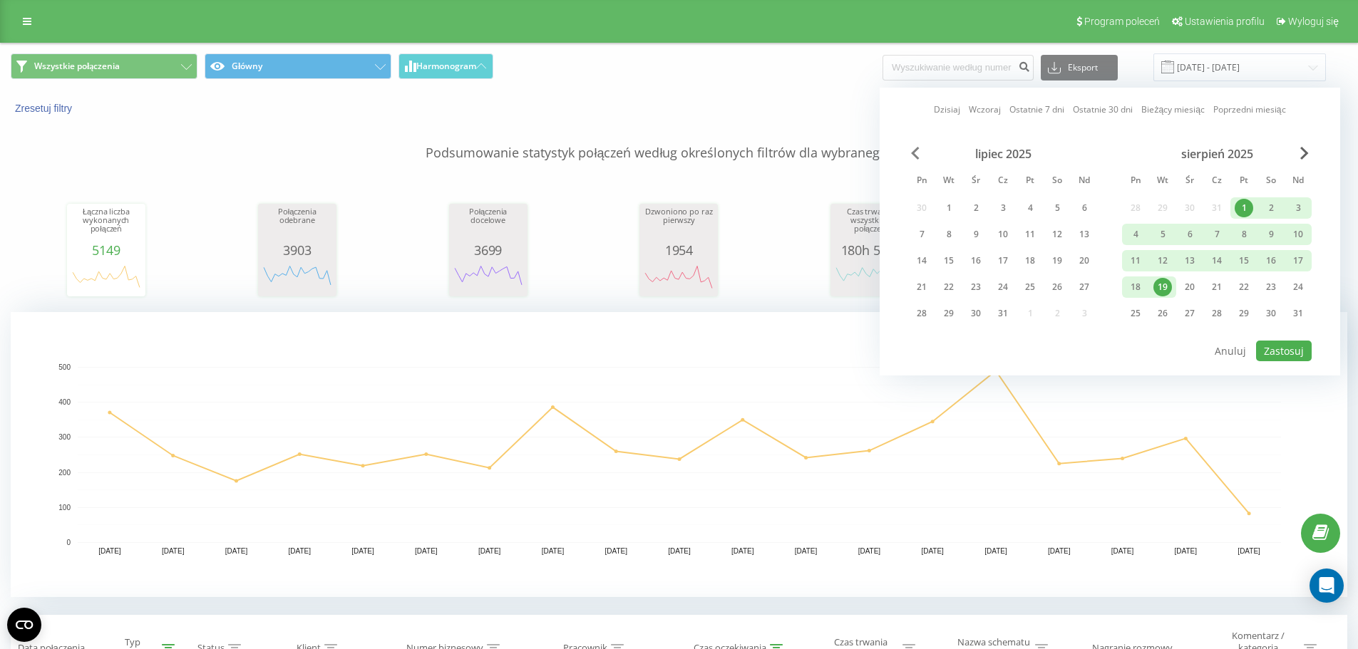
click at [914, 153] on span "Previous Month" at bounding box center [915, 153] width 9 height 13
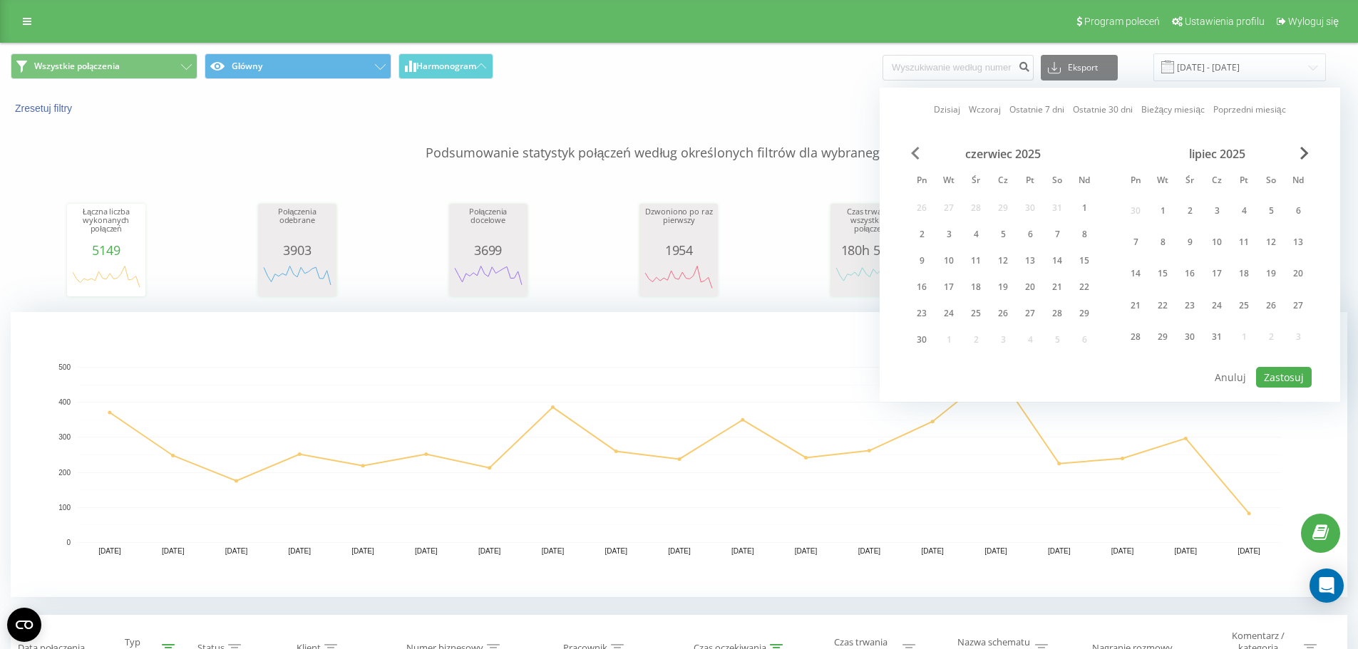
click at [914, 153] on span "Previous Month" at bounding box center [915, 153] width 9 height 13
click at [1305, 208] on div "1" at bounding box center [1298, 208] width 19 height 19
click at [1130, 339] on div "30" at bounding box center [1135, 340] width 19 height 19
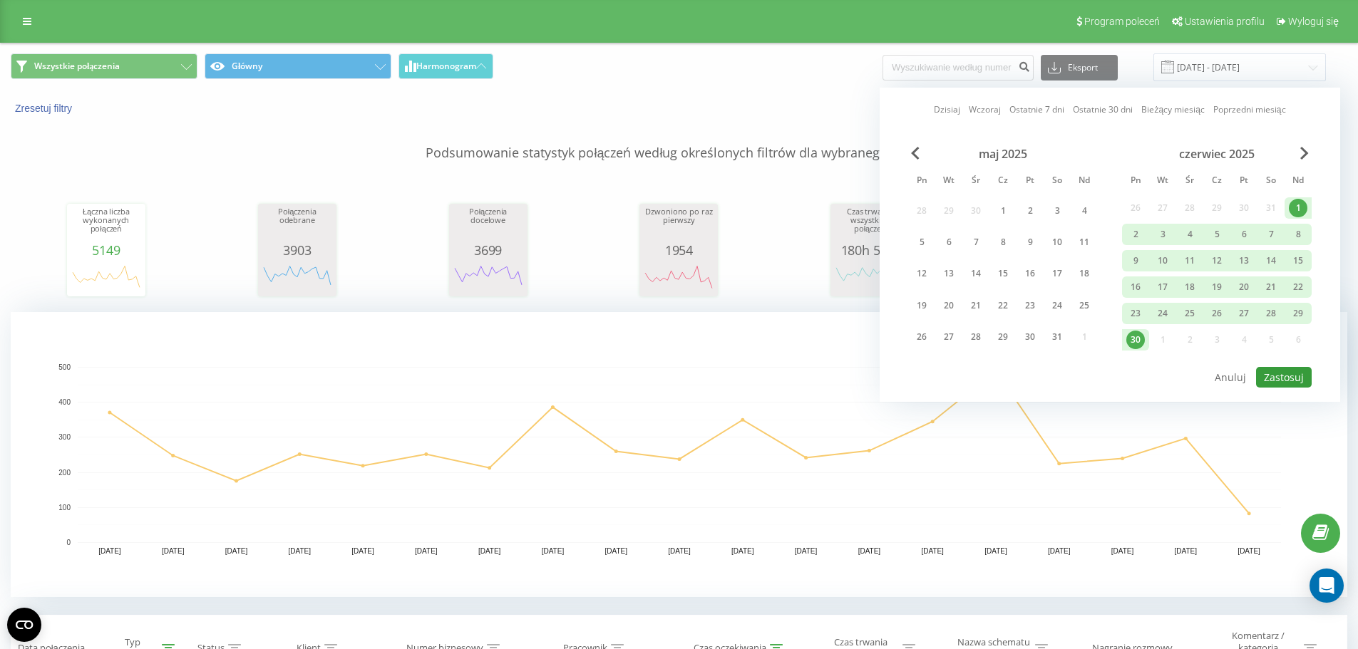
click at [1277, 377] on button "Zastosuj" at bounding box center [1284, 377] width 56 height 21
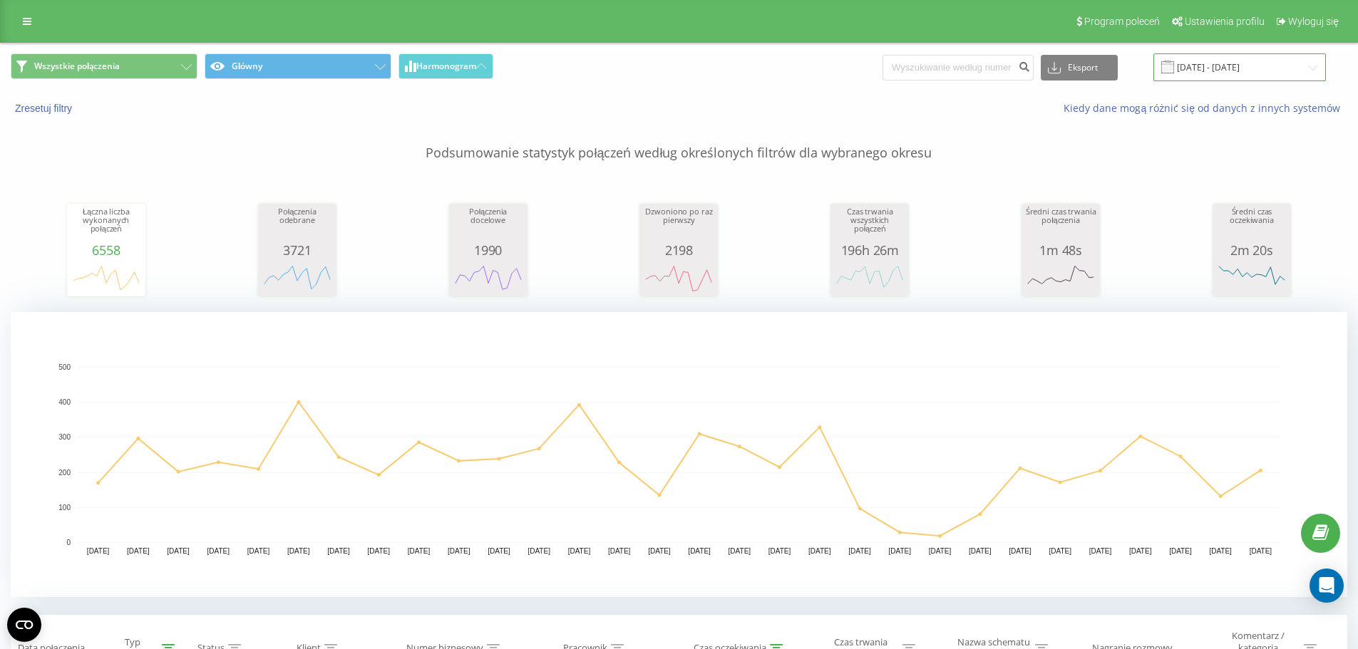
click at [1212, 60] on input "[DATE] - [DATE]" at bounding box center [1239, 67] width 172 height 28
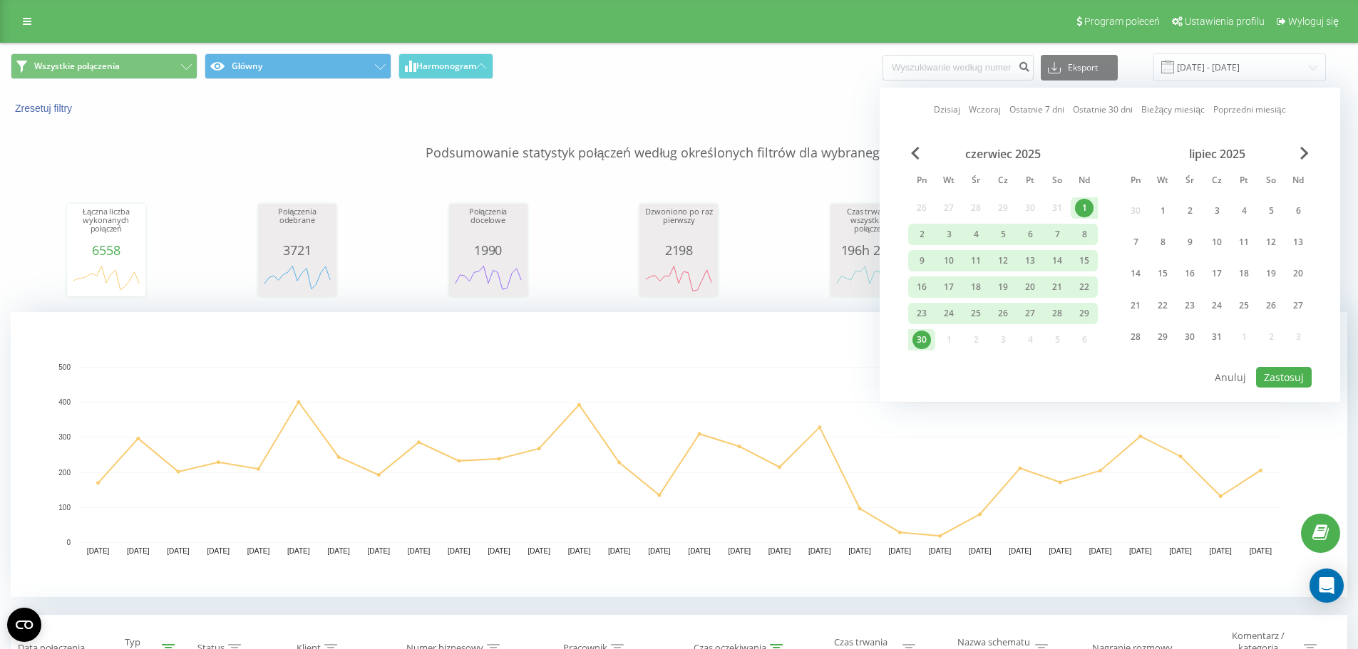
click at [921, 154] on div "czerwiec 2025" at bounding box center [1003, 154] width 190 height 14
click at [917, 150] on span "Previous Month" at bounding box center [915, 153] width 9 height 13
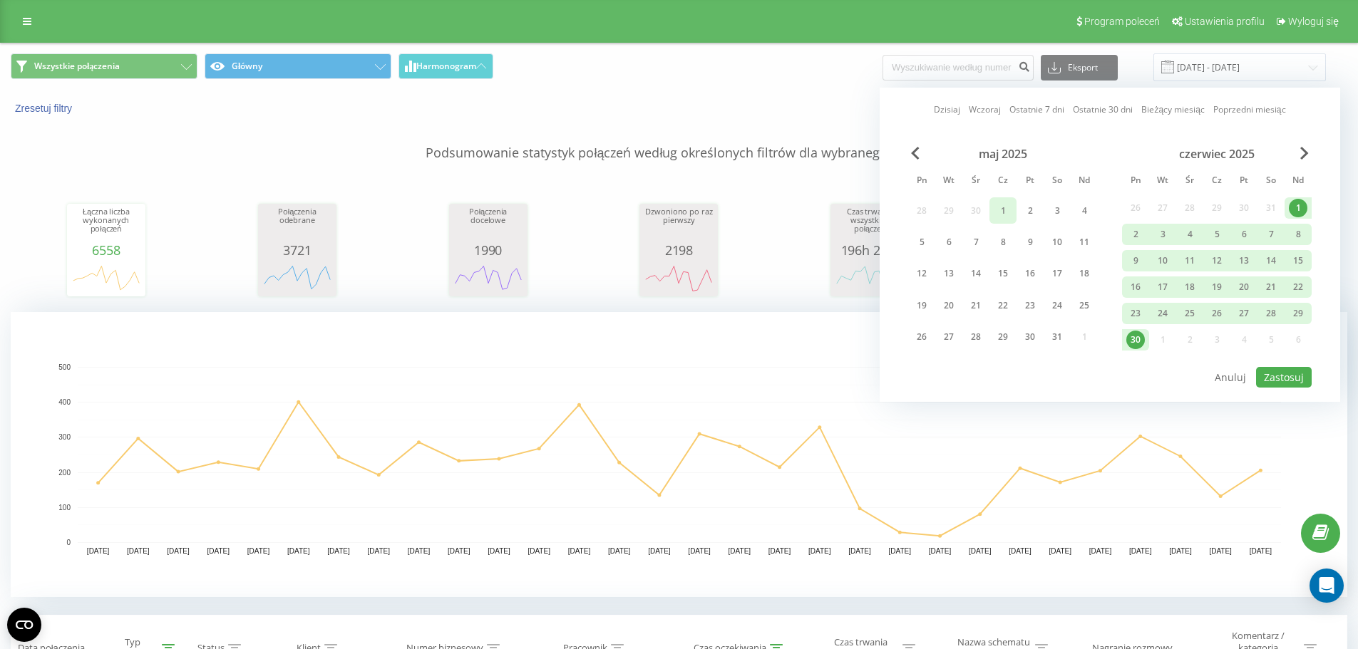
click at [1007, 206] on div "1" at bounding box center [1003, 211] width 19 height 19
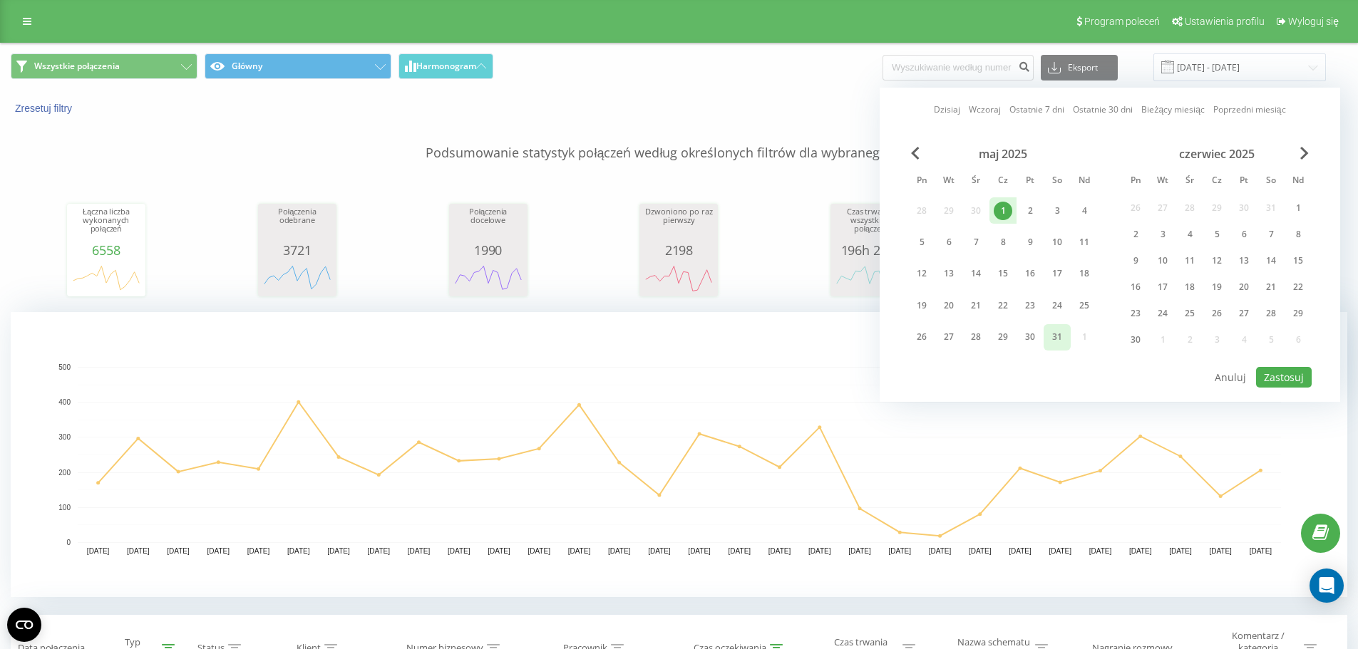
click at [1058, 334] on div "31" at bounding box center [1057, 337] width 19 height 19
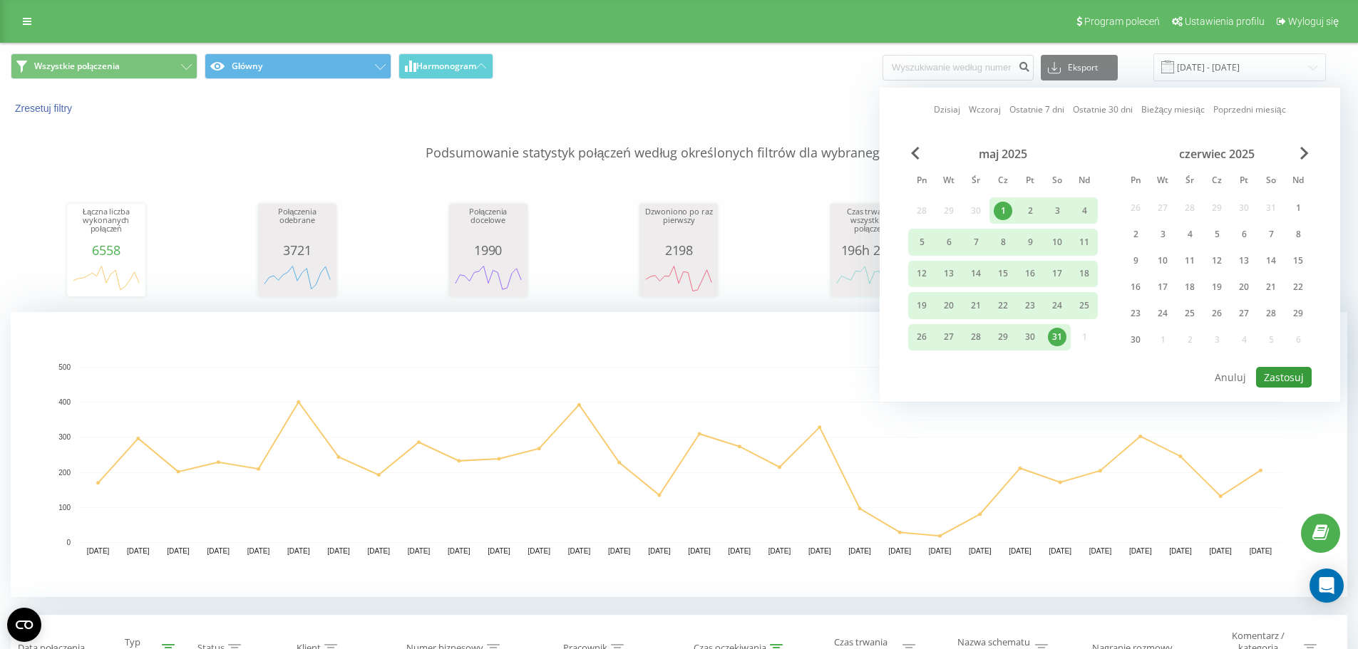
click at [1272, 375] on button "Zastosuj" at bounding box center [1284, 377] width 56 height 21
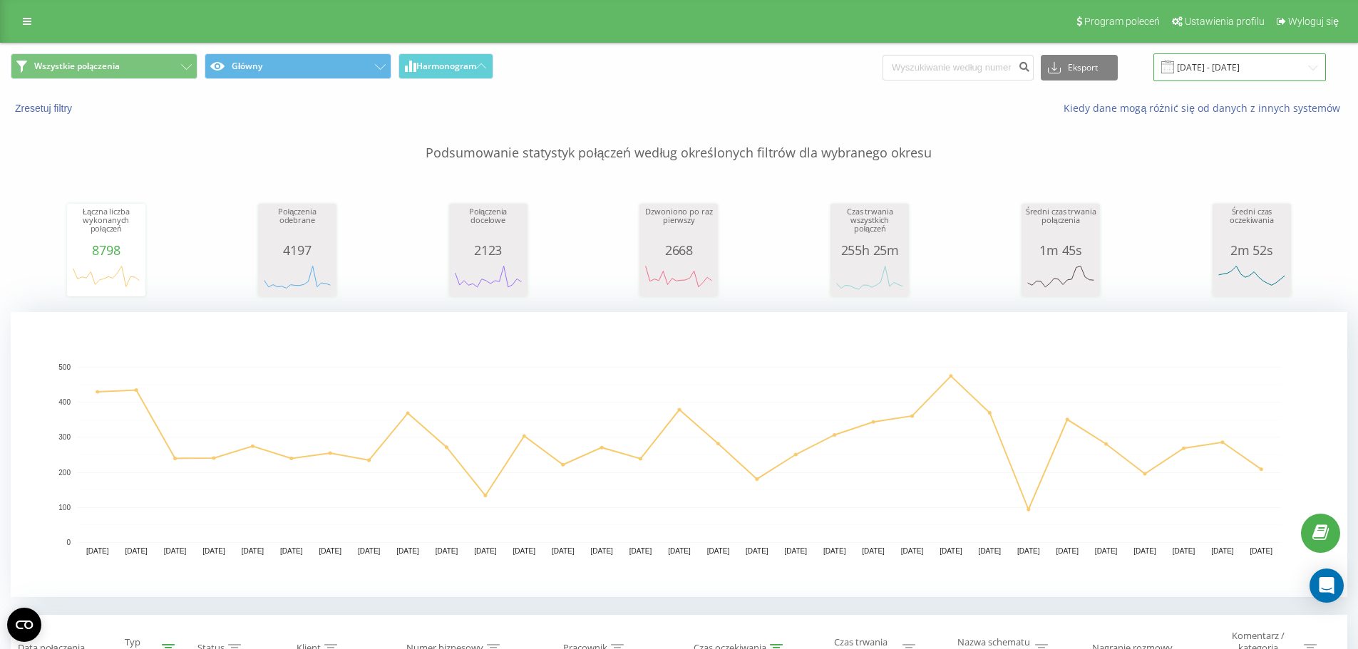
click at [1189, 68] on input "[DATE] - [DATE]" at bounding box center [1239, 67] width 172 height 28
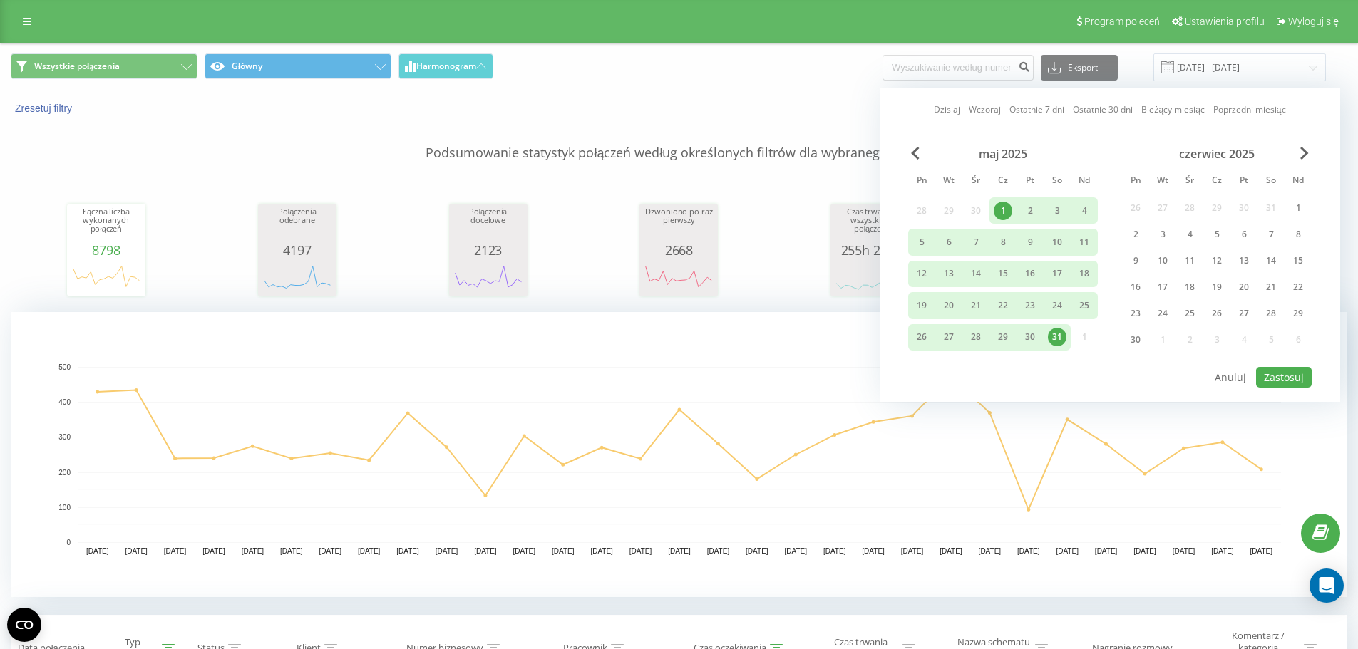
click at [918, 160] on div "maj 2025" at bounding box center [1003, 154] width 190 height 14
click at [918, 152] on span "Previous Month" at bounding box center [915, 153] width 9 height 13
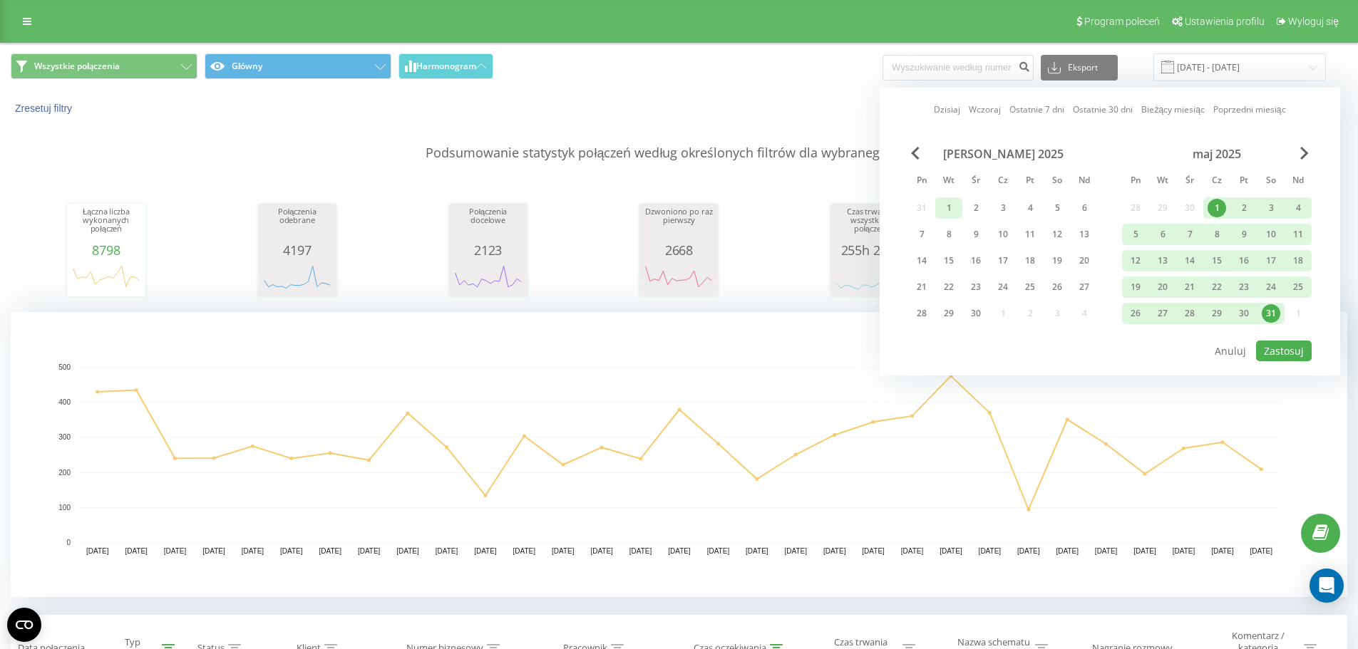
click at [945, 200] on div "1" at bounding box center [948, 208] width 19 height 19
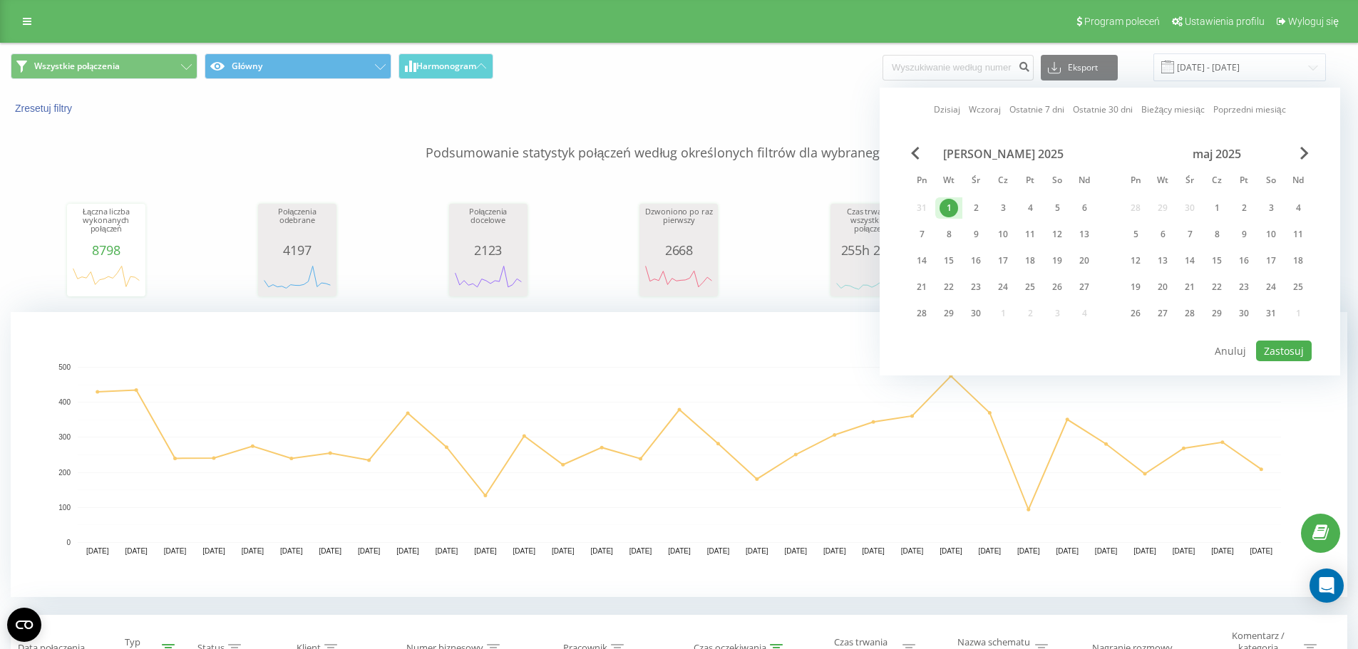
drag, startPoint x: 978, startPoint y: 311, endPoint x: 1060, endPoint y: 321, distance: 82.7
click at [979, 311] on div "30" at bounding box center [975, 313] width 19 height 19
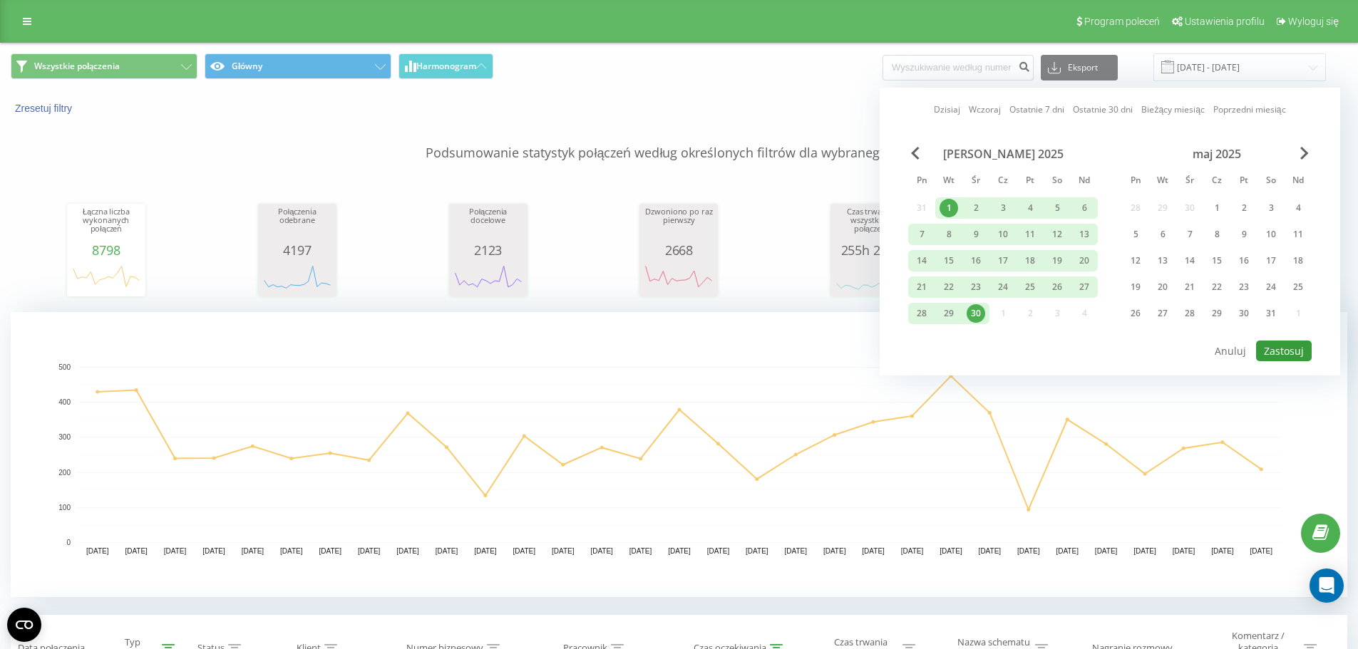
click at [1266, 345] on button "Zastosuj" at bounding box center [1284, 351] width 56 height 21
type input "[DATE] - [DATE]"
